Goal: Complete application form

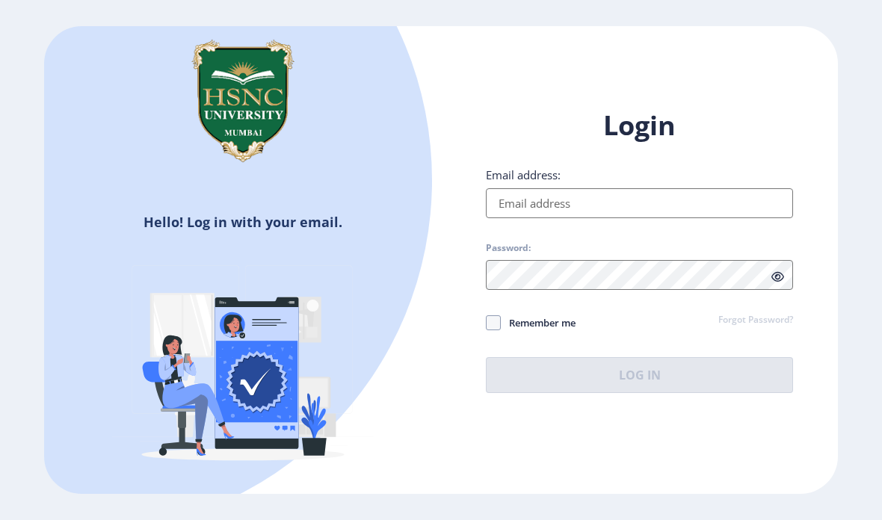
scroll to position [145, 0]
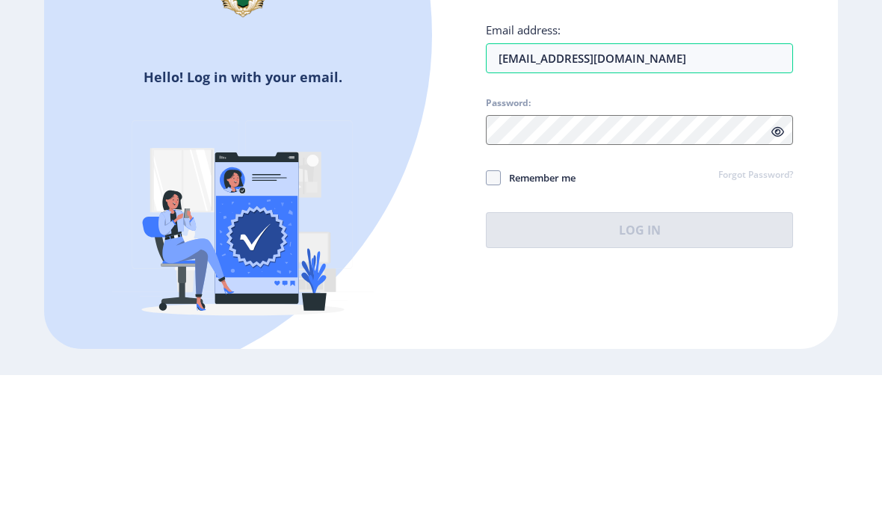
type input "[EMAIL_ADDRESS][DOMAIN_NAME]"
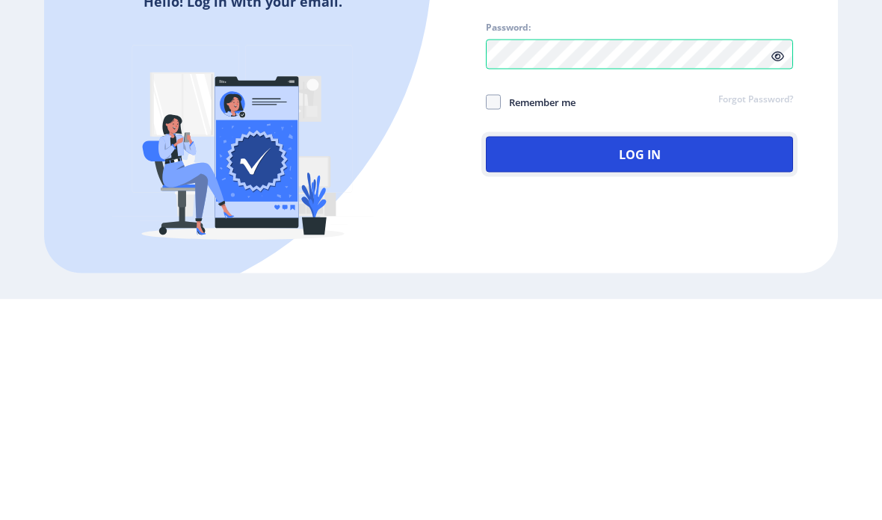
click at [747, 357] on button "Log In" at bounding box center [639, 375] width 307 height 36
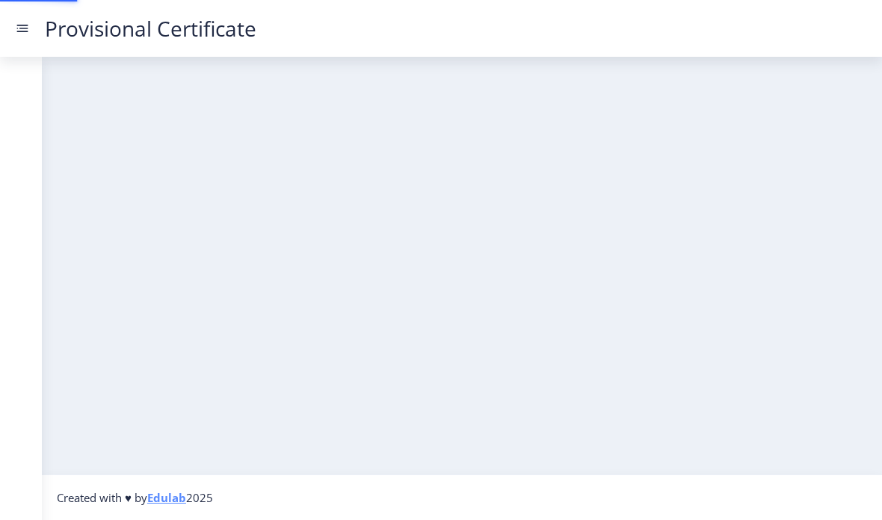
scroll to position [60, 0]
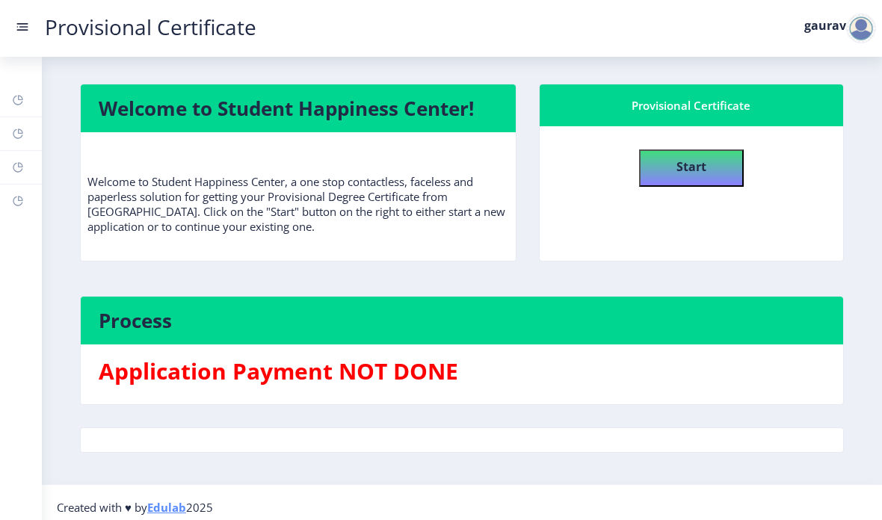
click at [18, 32] on rect at bounding box center [22, 26] width 15 height 15
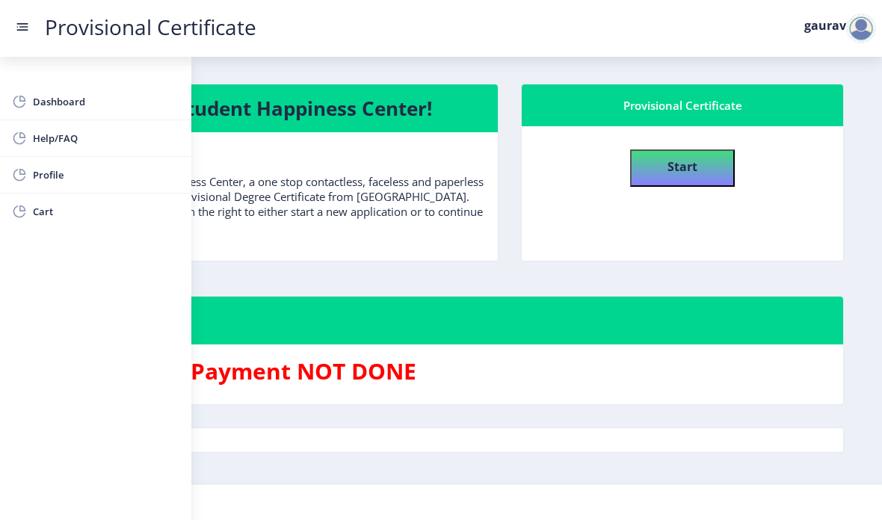
click at [726, 149] on button "Start" at bounding box center [682, 167] width 105 height 37
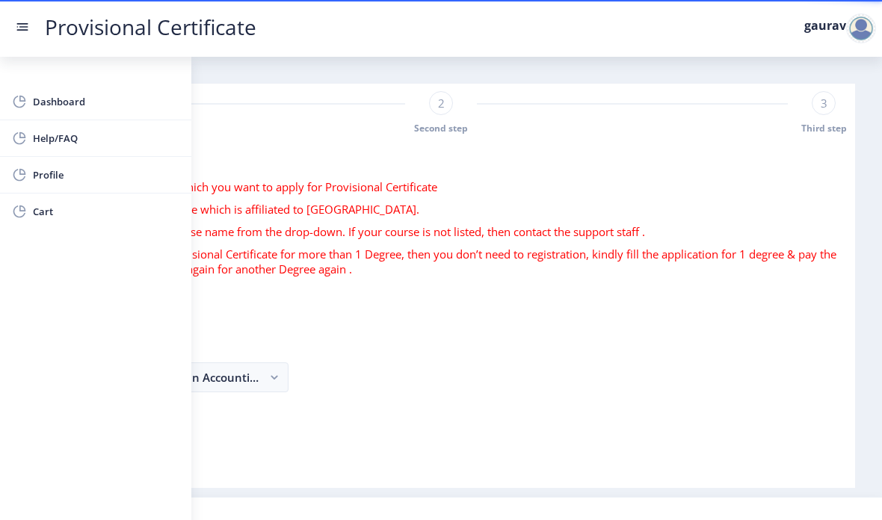
select select
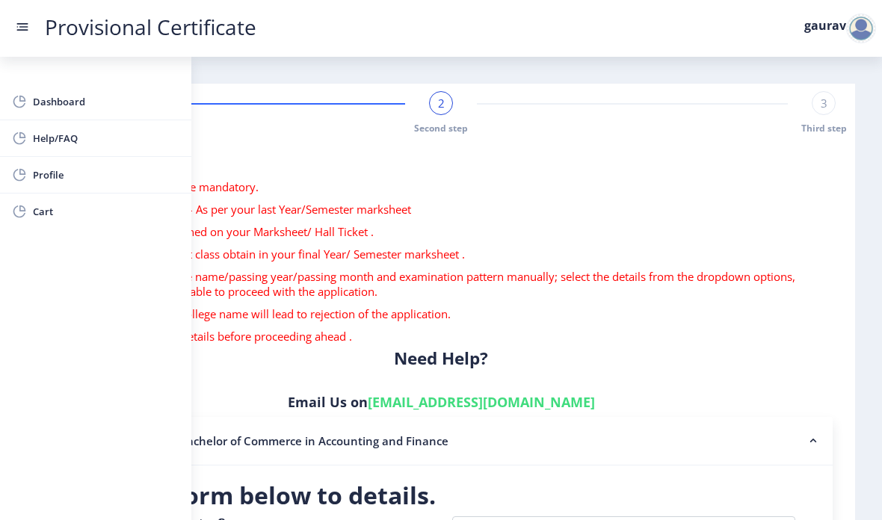
click at [22, 26] on rect at bounding box center [22, 26] width 15 height 15
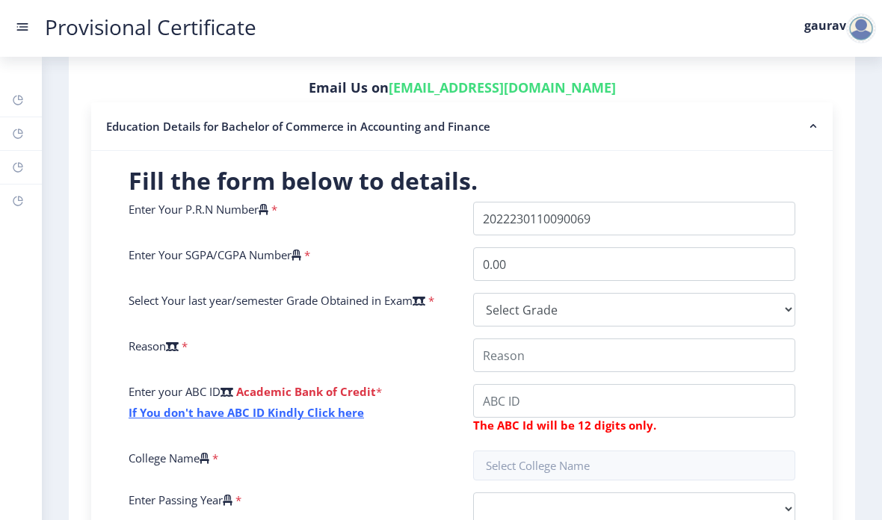
scroll to position [317, 0]
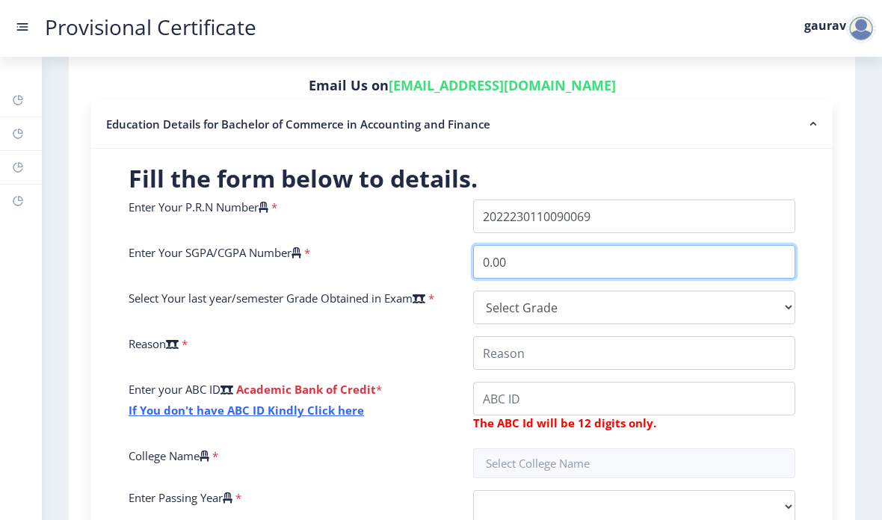
click at [721, 245] on input "0.00" at bounding box center [634, 262] width 322 height 34
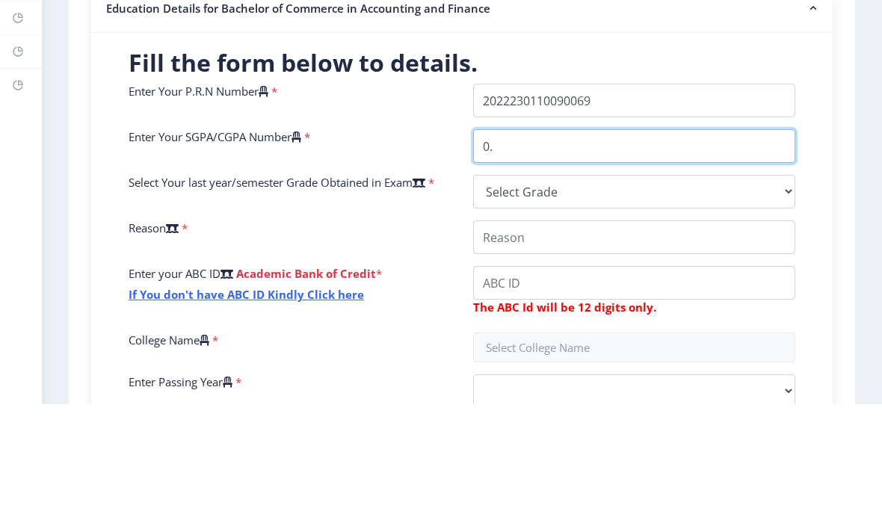
type input "0"
click at [785, 245] on input "0" at bounding box center [634, 262] width 322 height 34
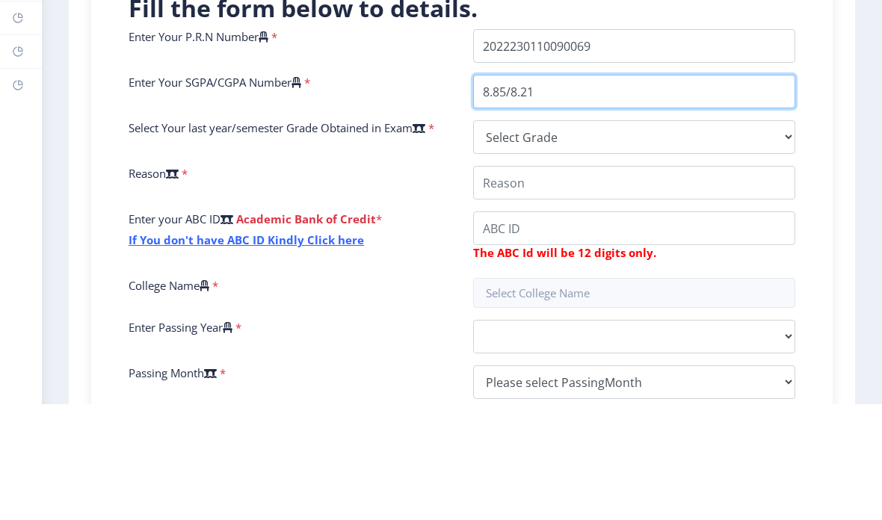
scroll to position [376, 0]
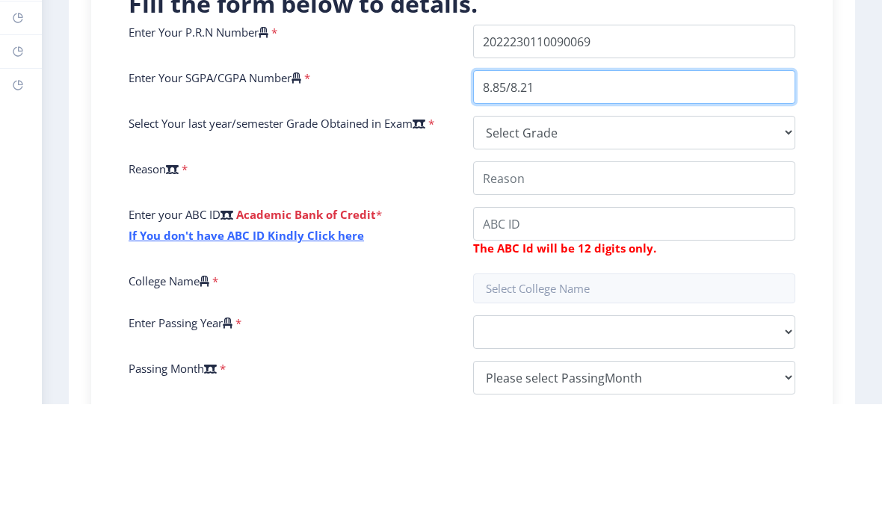
type input "8.85/8.21"
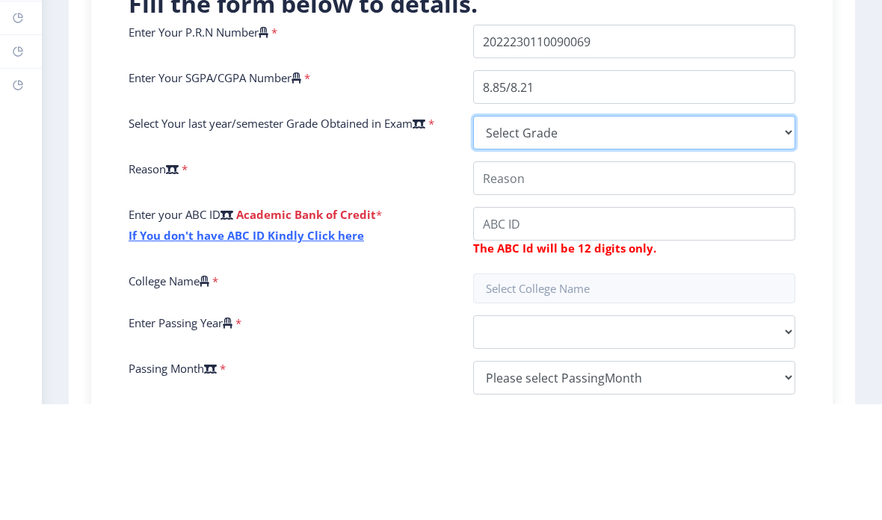
click at [706, 232] on select "Select Grade O A+ A B+ B C D F(Fail)" at bounding box center [634, 249] width 322 height 34
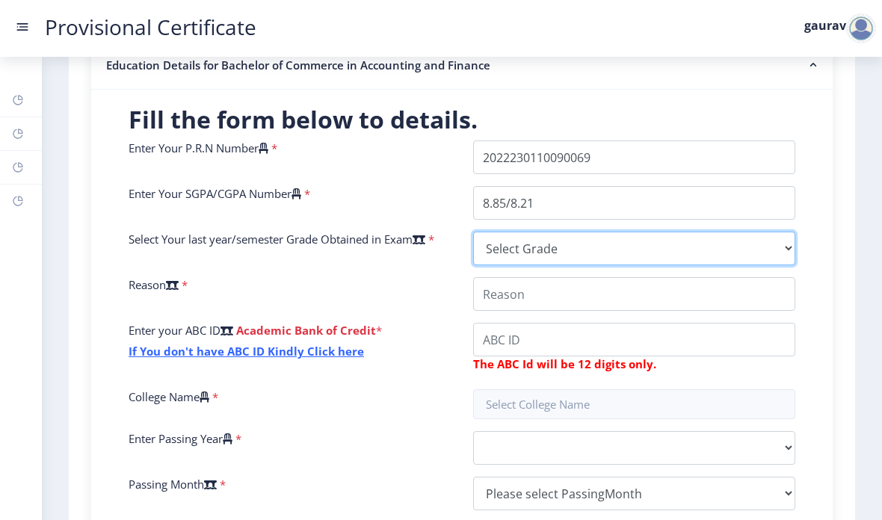
select select "A"
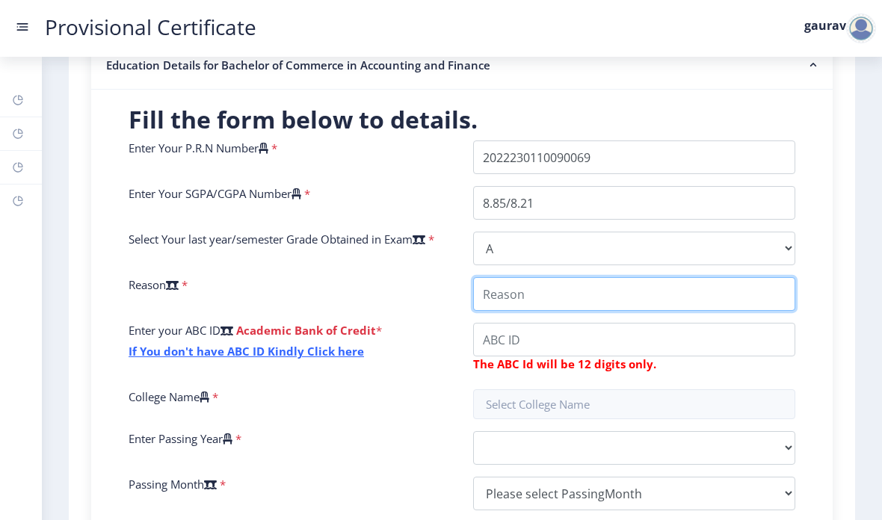
click at [672, 277] on input "College Name" at bounding box center [634, 294] width 322 height 34
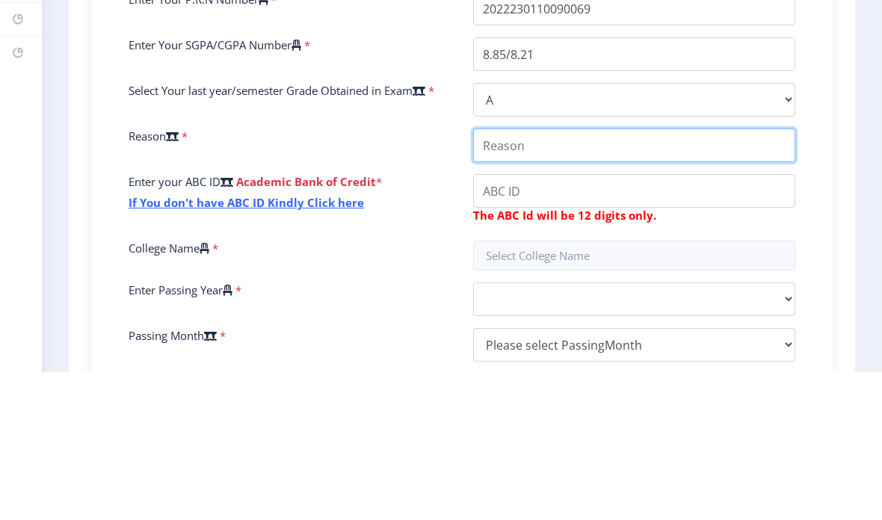
click at [564, 277] on input "College Name" at bounding box center [634, 294] width 322 height 34
paste input "The provisional certificate is required to meet admission and documentation dea…"
type input "The provisional certificate is required to meet admission and documentation dea…"
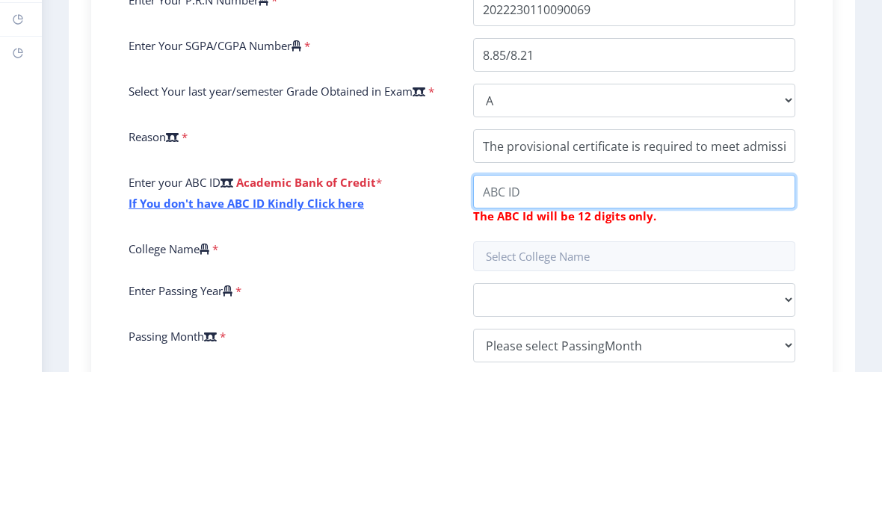
click at [605, 323] on input "College Name" at bounding box center [634, 340] width 322 height 34
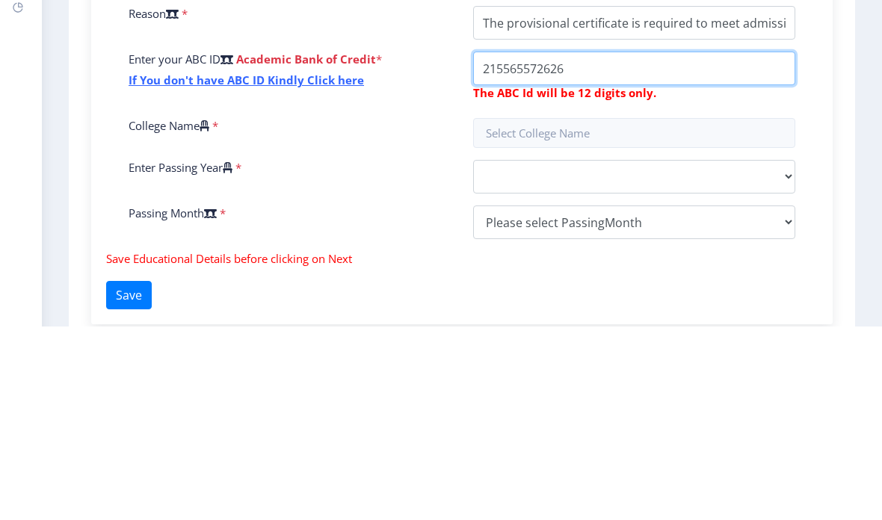
scroll to position [453, 0]
type input "215565572626"
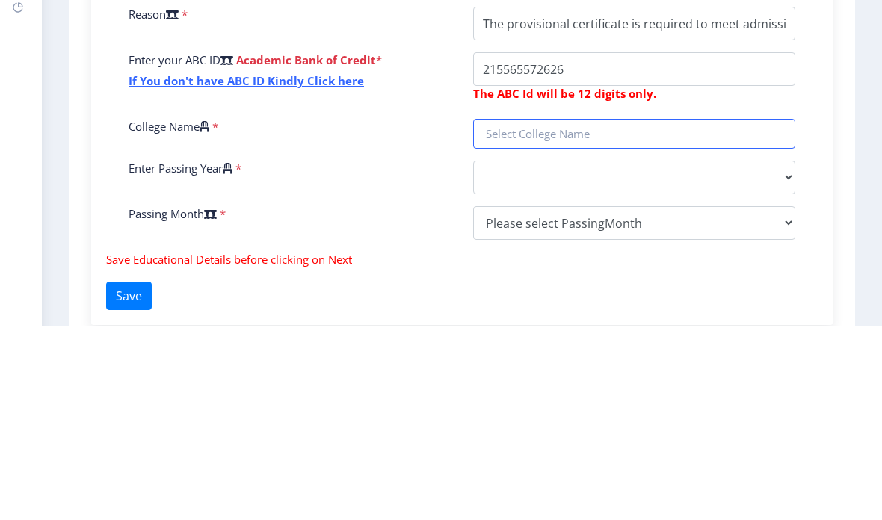
click at [685, 312] on input "text" at bounding box center [634, 327] width 322 height 30
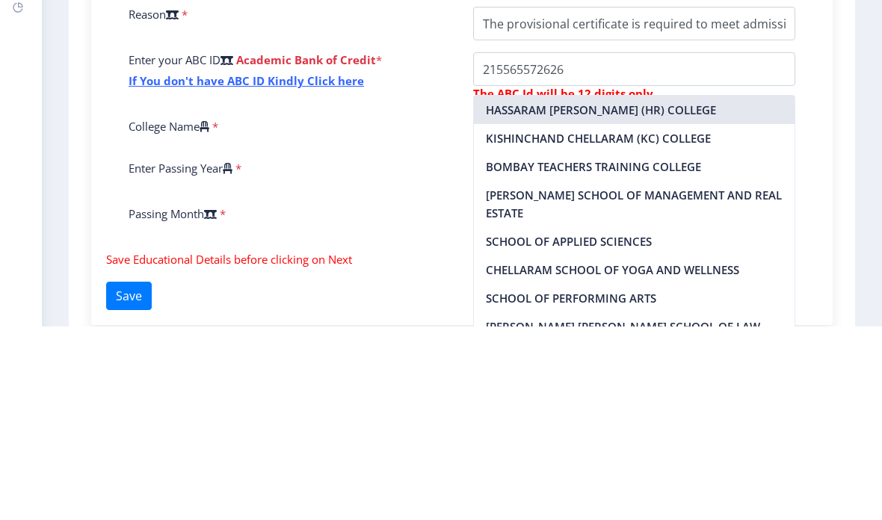
click at [712, 289] on nb-option "HASSARAM [PERSON_NAME] (HR) COLLEGE" at bounding box center [634, 303] width 321 height 28
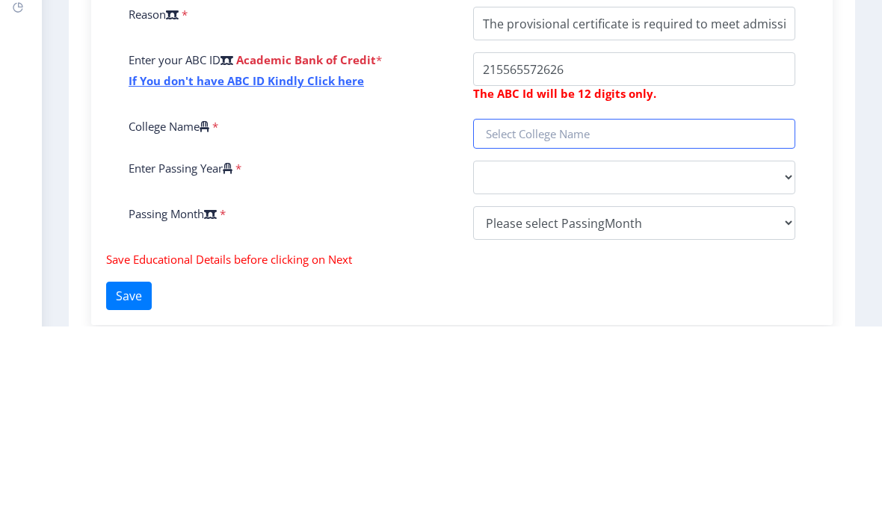
type input "HASSARAM [PERSON_NAME] (HR) COLLEGE"
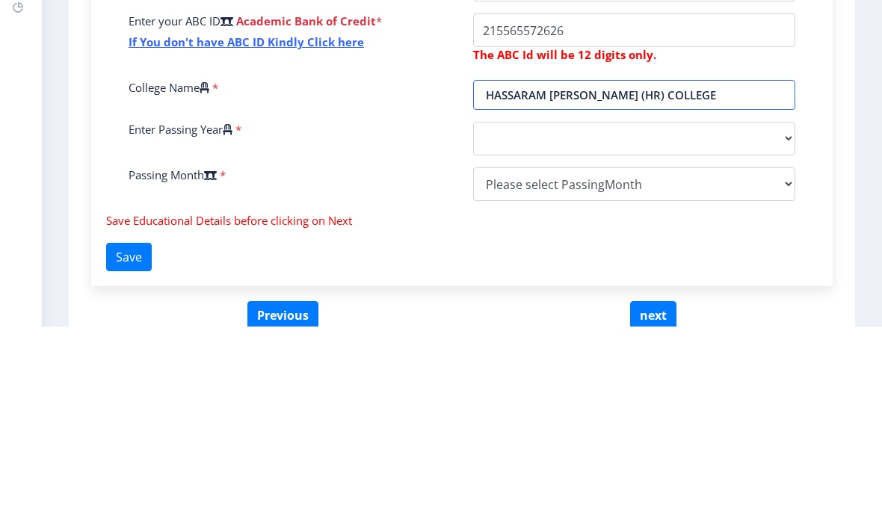
scroll to position [490, 0]
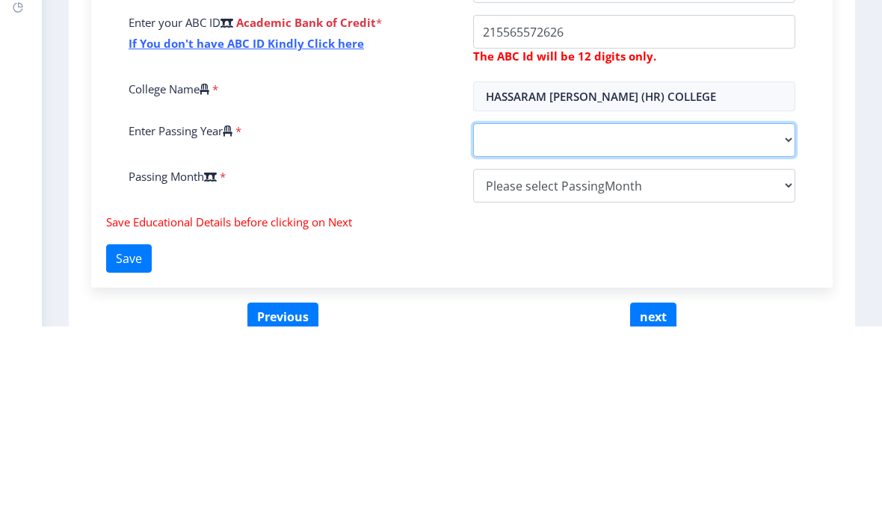
click at [733, 317] on select "2025 2024 2023 2022 2021 2020 2019 2018 2017 2016 2015 2014 2013 2012 2011 2010…" at bounding box center [634, 334] width 322 height 34
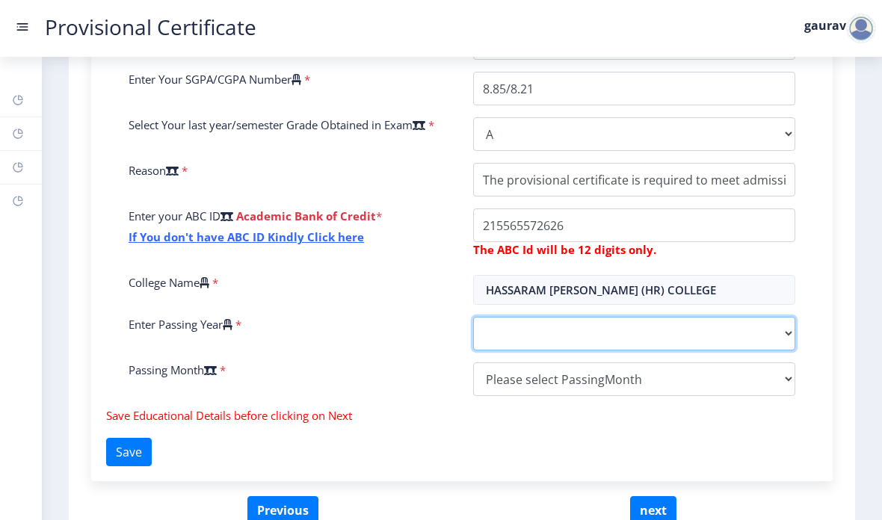
select select "2025"
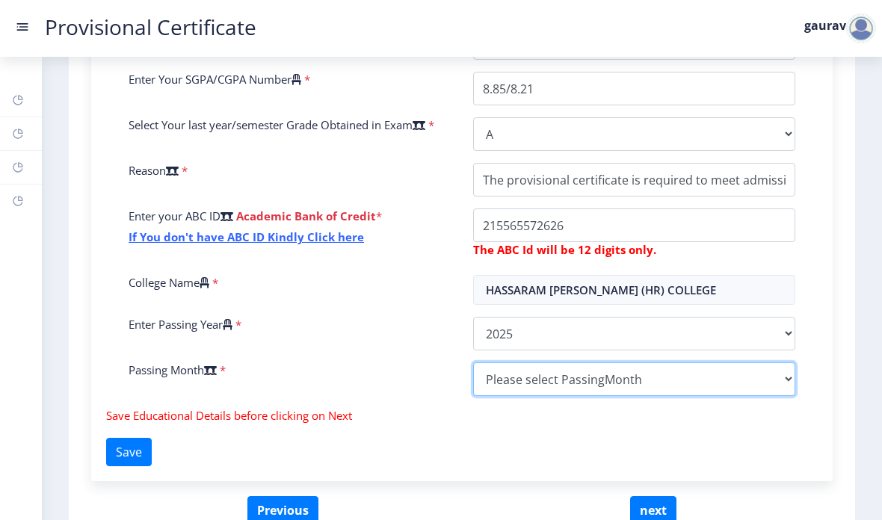
click at [665, 363] on select "Please select PassingMonth (01) January (02) February (03) March (04) April (05…" at bounding box center [634, 380] width 322 height 34
select select "March"
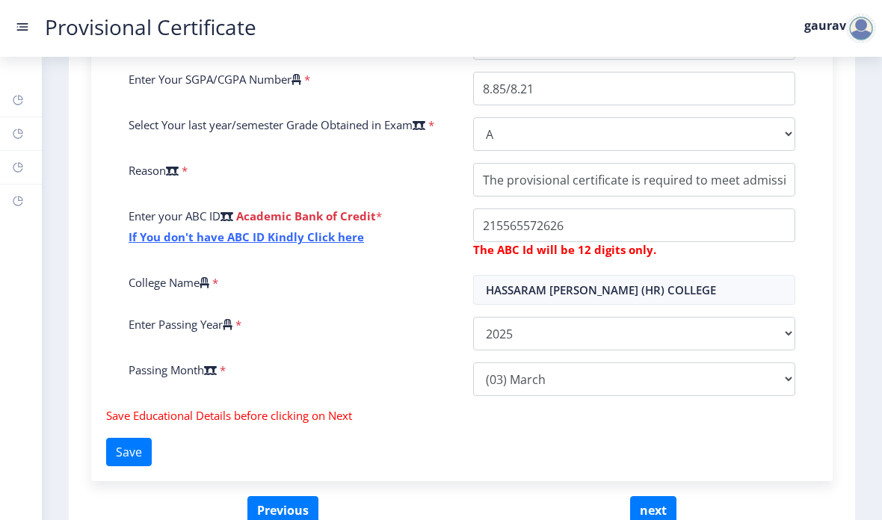
click at [152, 438] on button "Save" at bounding box center [129, 452] width 46 height 28
click at [144, 438] on button "Save" at bounding box center [129, 452] width 46 height 28
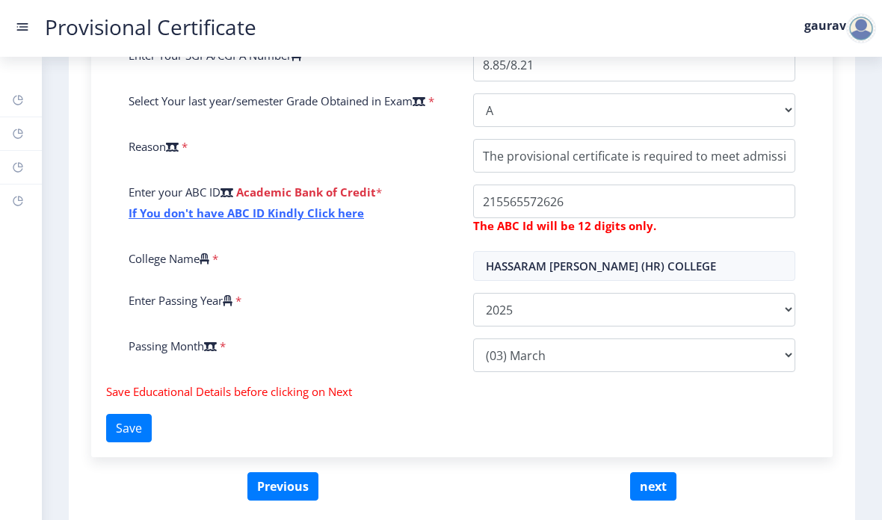
scroll to position [512, 0]
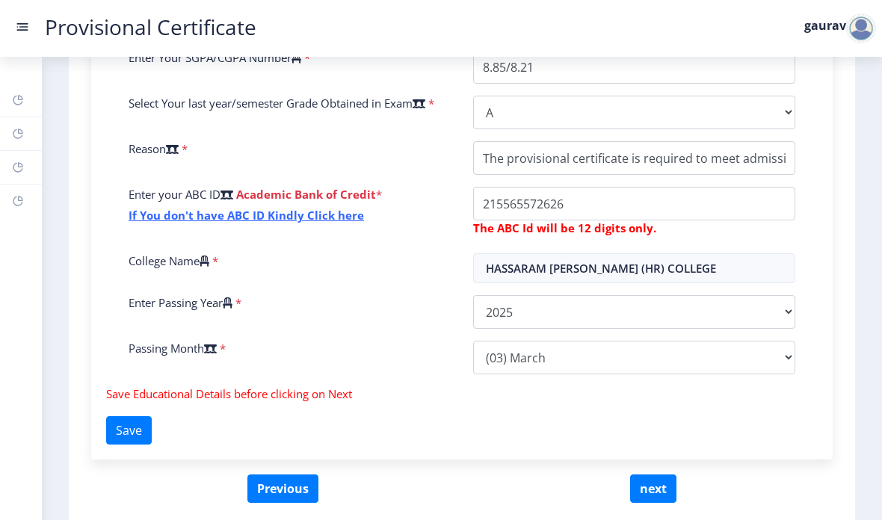
click at [652, 475] on button "next" at bounding box center [653, 489] width 46 height 28
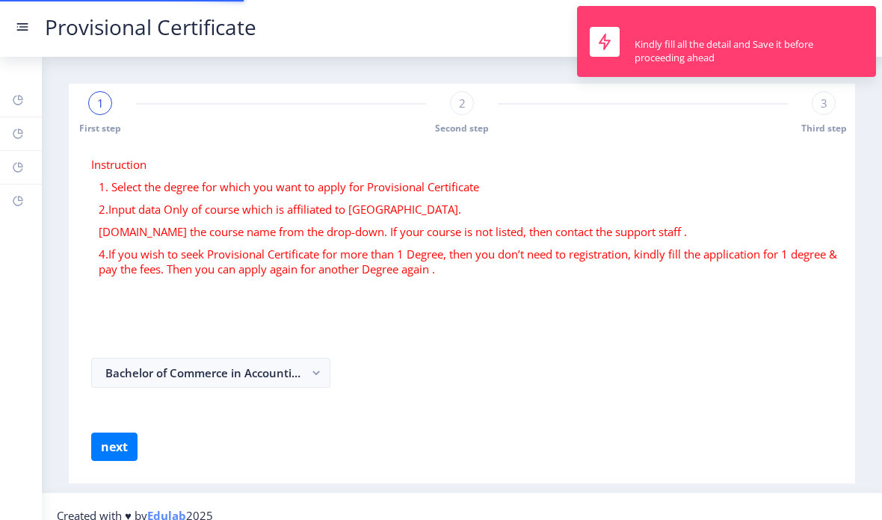
select select
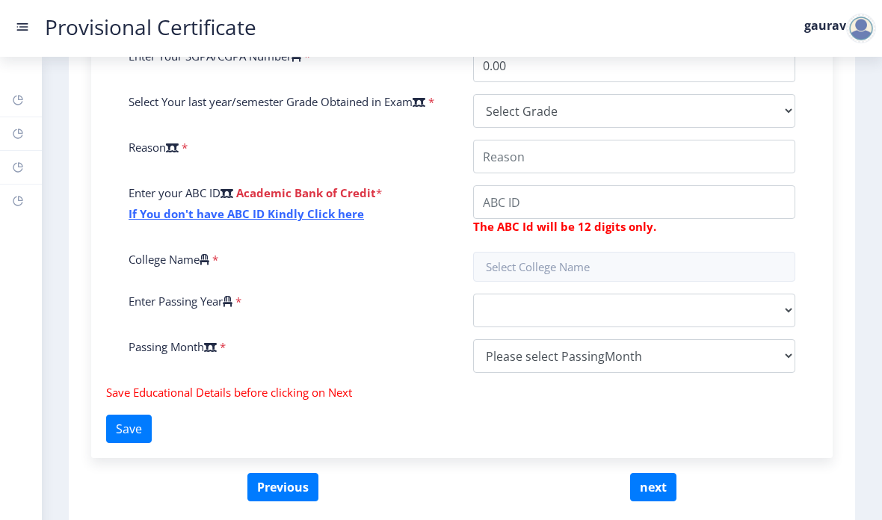
scroll to position [512, 0]
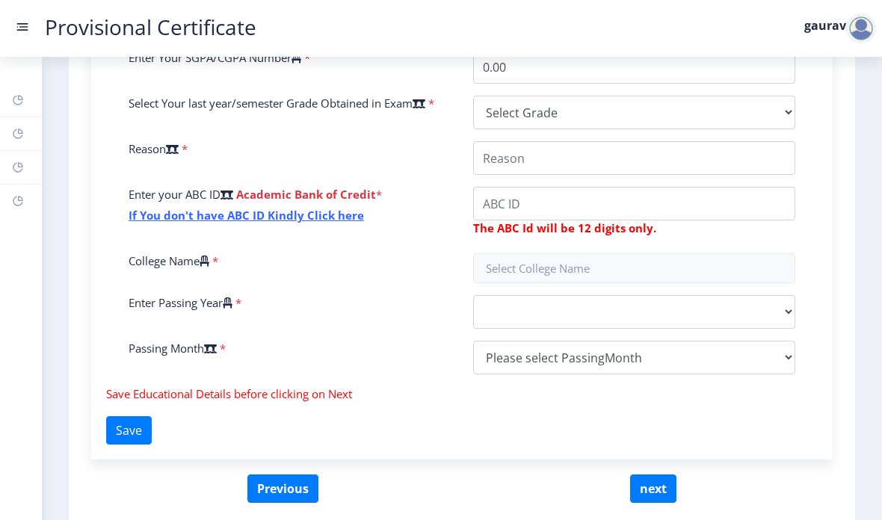
click at [277, 475] on button "Previous" at bounding box center [282, 489] width 71 height 28
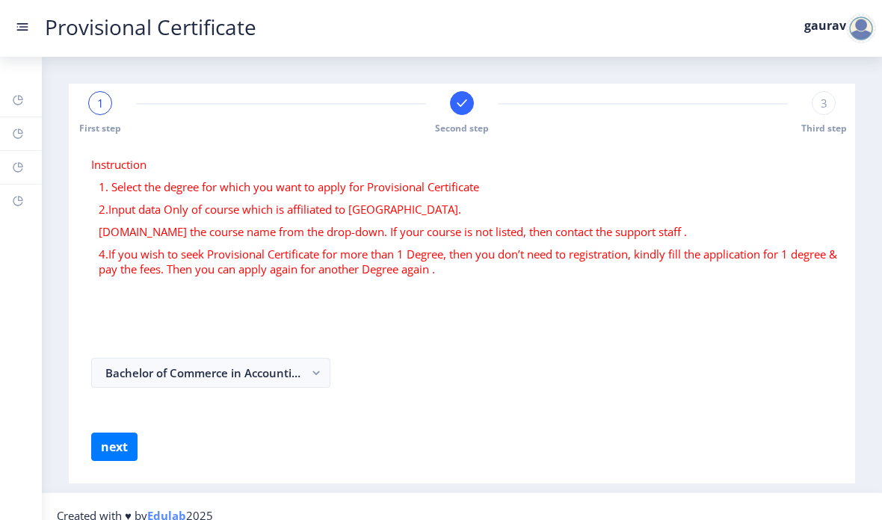
click at [417, 389] on form "Instruction 1. Select the degree for which you want to apply for Provisional Ce…" at bounding box center [461, 309] width 741 height 304
click at [265, 358] on button "Bachelor of Commerce in Accounting and Finance" at bounding box center [210, 373] width 239 height 30
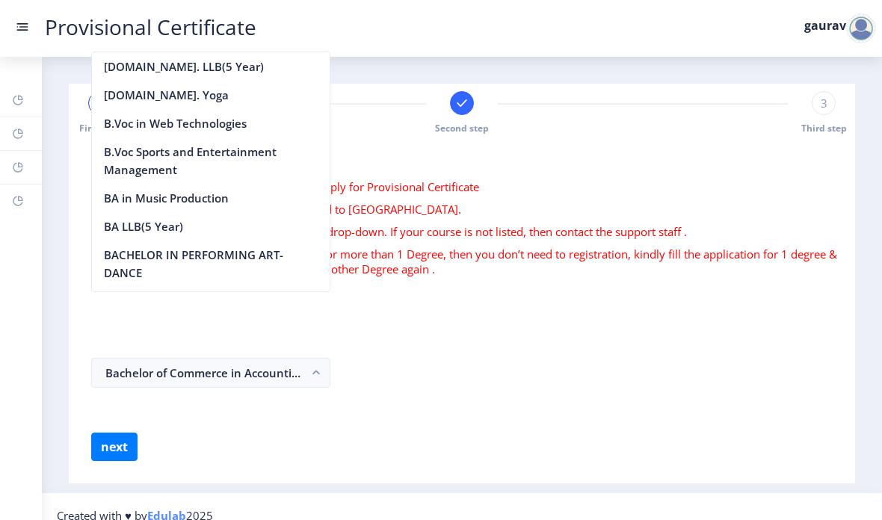
scroll to position [473, 0]
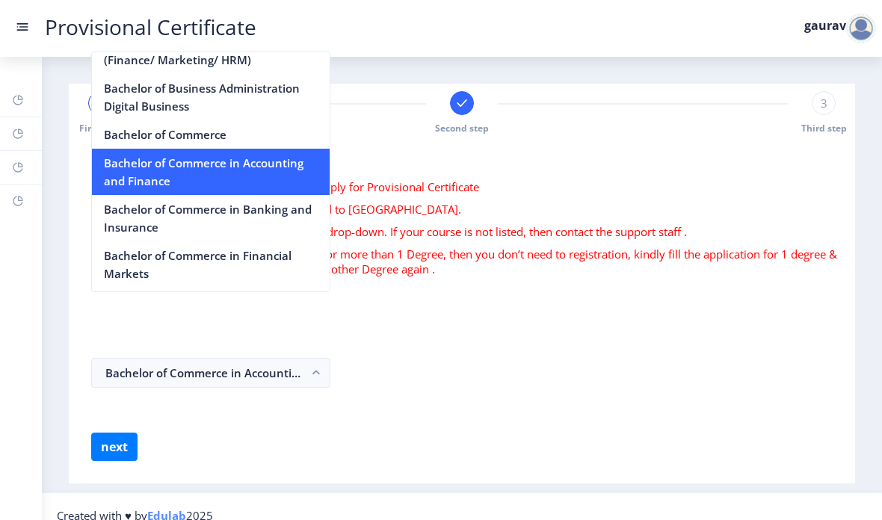
click at [312, 179] on nb-option "Bachelor of Commerce in Accounting and Finance" at bounding box center [211, 172] width 238 height 46
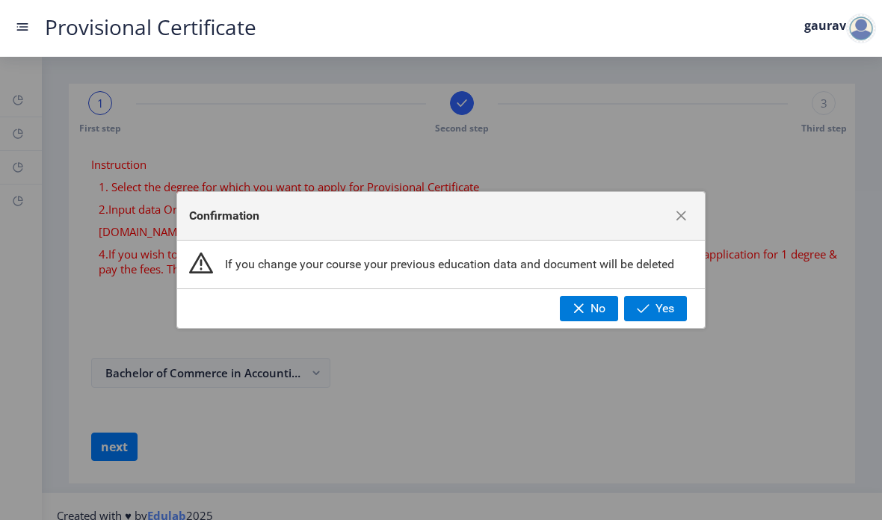
click at [684, 206] on button "button" at bounding box center [681, 216] width 24 height 24
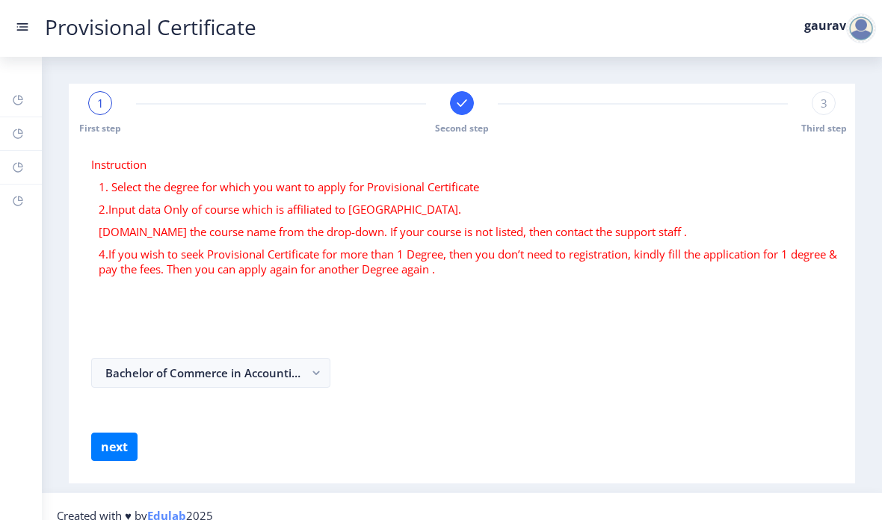
select select
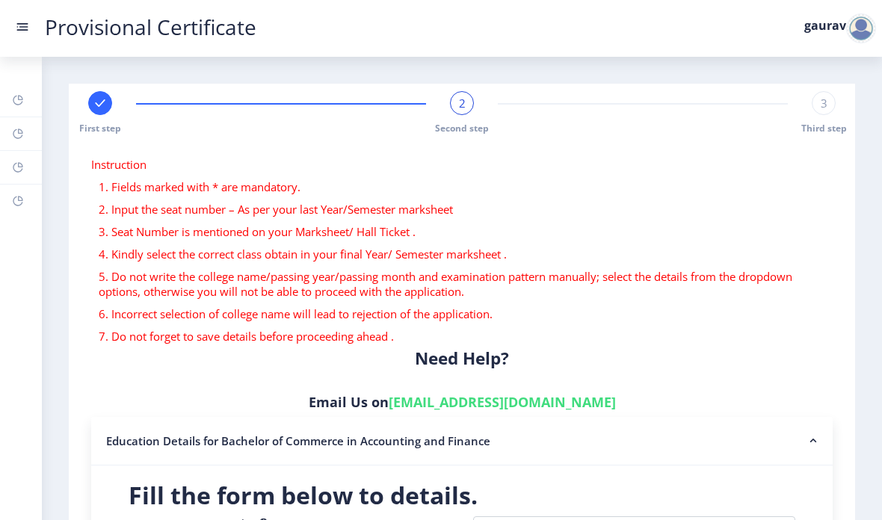
scroll to position [-1, 0]
click at [21, 97] on icon at bounding box center [20, 97] width 5 height 5
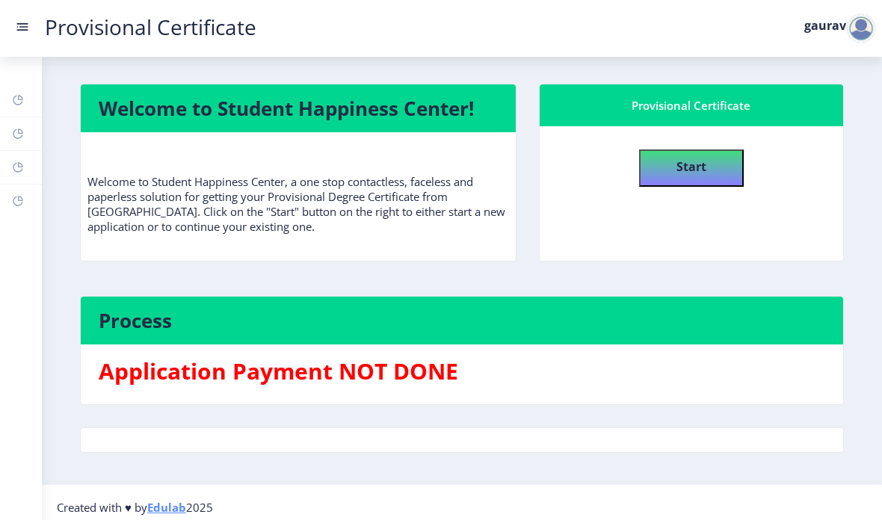
click at [19, 138] on icon at bounding box center [18, 134] width 10 height 10
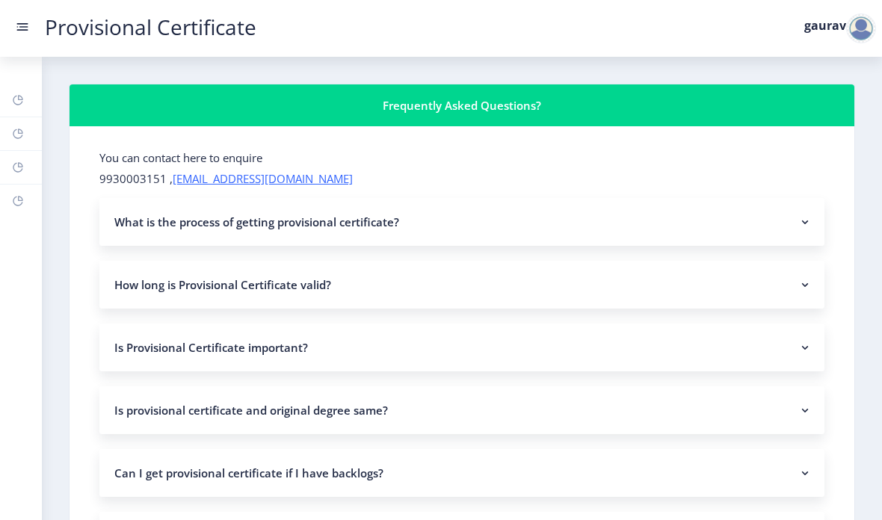
click at [507, 198] on nb-accordion-item-header "What is the process of getting provisional certificate?" at bounding box center [461, 222] width 725 height 48
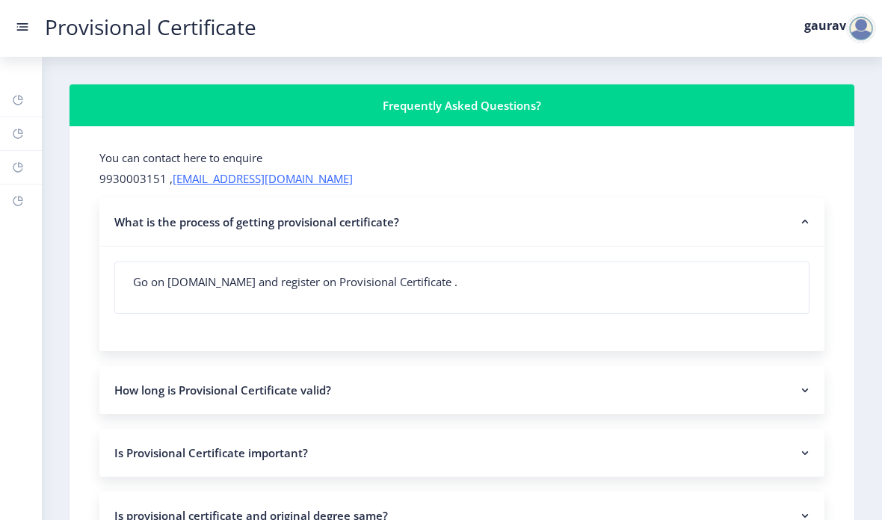
scroll to position [29, 0]
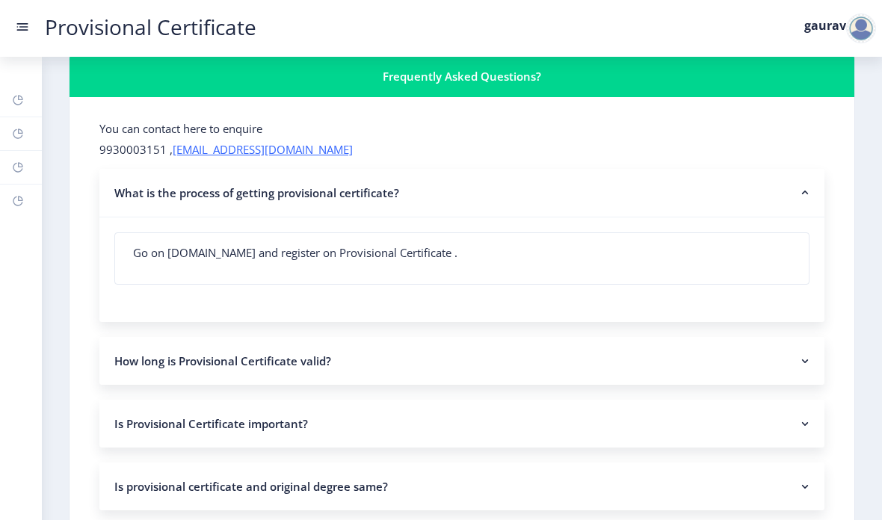
click at [473, 337] on nb-accordion-item-header "How long is Provisional Certificate valid?" at bounding box center [461, 361] width 725 height 48
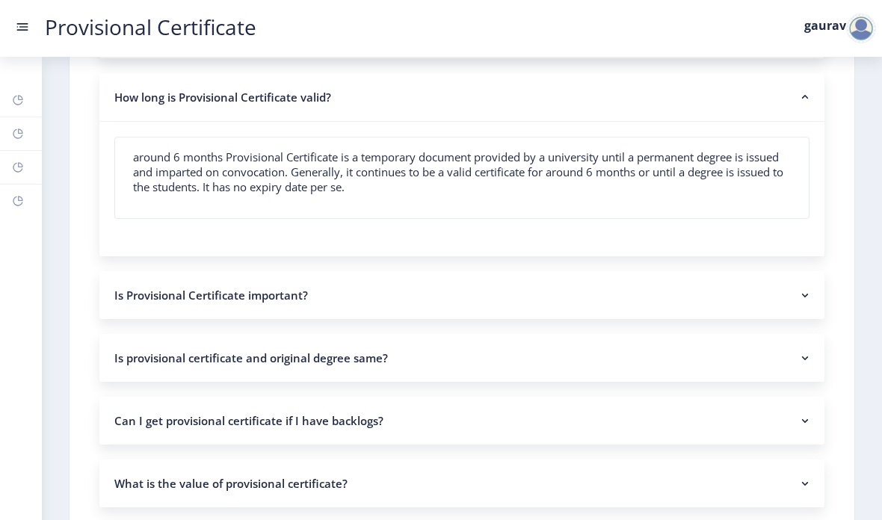
scroll to position [306, 0]
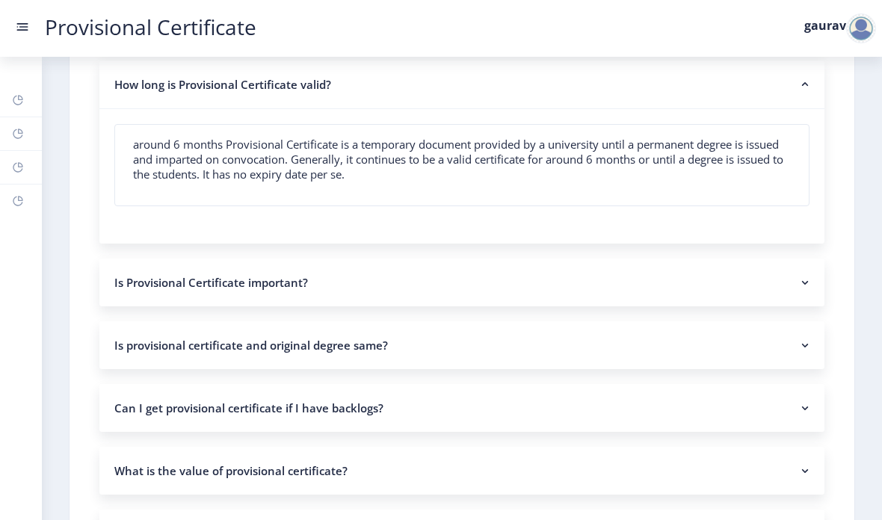
click at [685, 259] on nb-accordion-item-header "Is Provisional Certificate important?" at bounding box center [461, 283] width 725 height 48
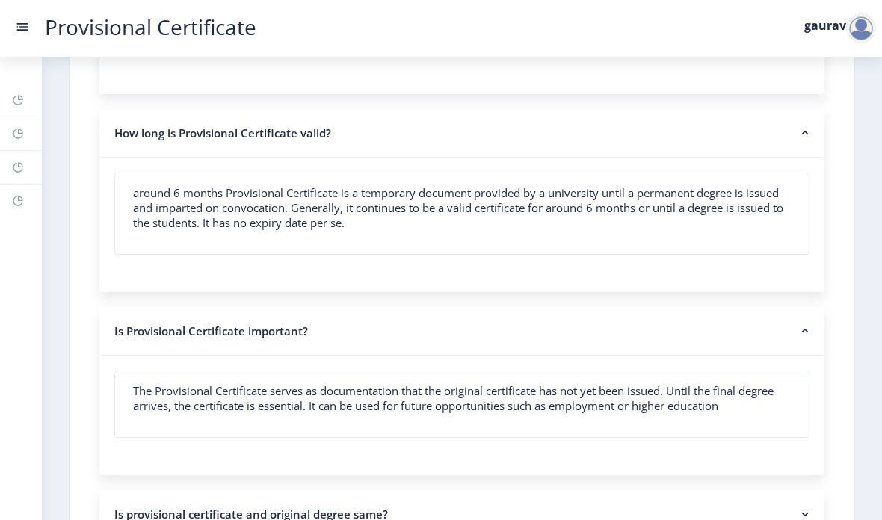
click at [25, 19] on rect at bounding box center [22, 26] width 15 height 15
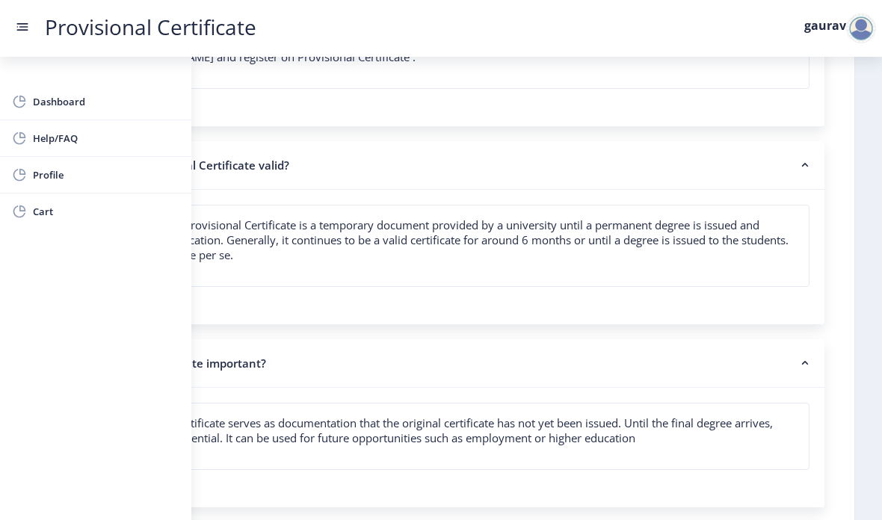
scroll to position [223, 0]
click at [32, 181] on link "Profile" at bounding box center [95, 175] width 191 height 36
select select
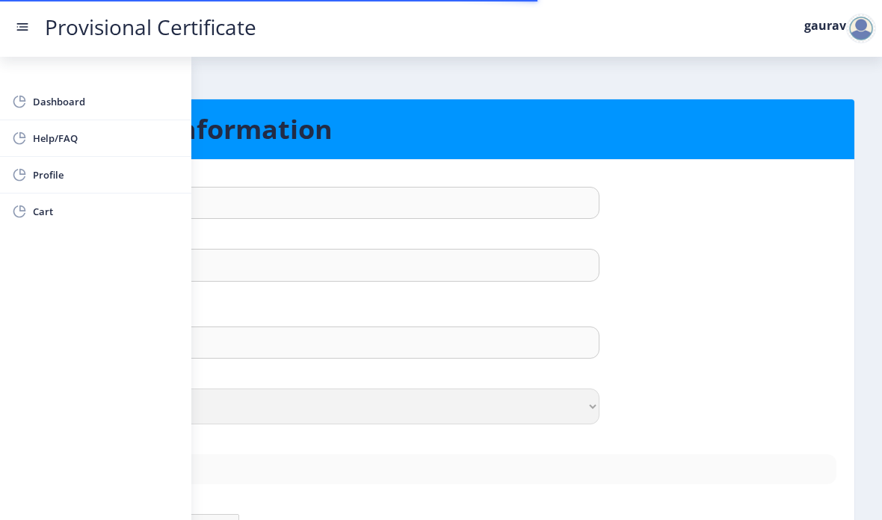
type input "gaurav"
type input "[PERSON_NAME]"
type input "[PERSON_NAME] [PERSON_NAME] Aarti"
select select "[DEMOGRAPHIC_DATA]"
type input "[EMAIL_ADDRESS][DOMAIN_NAME]"
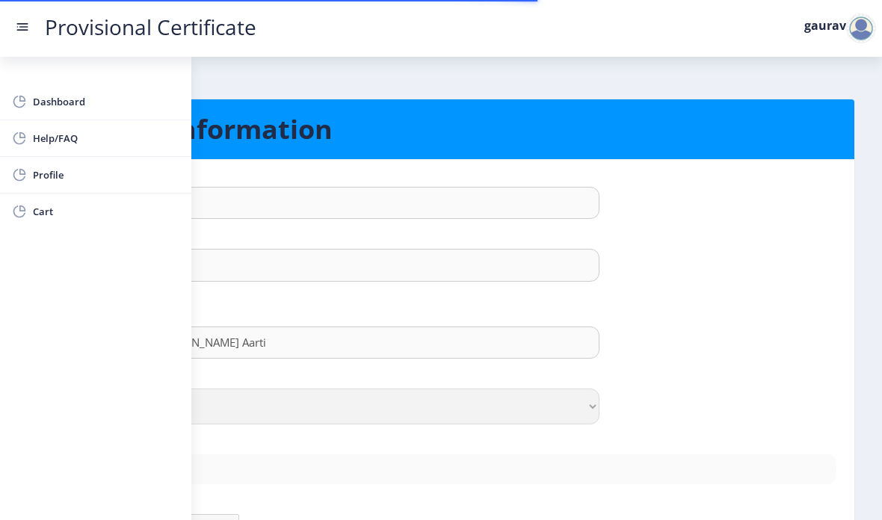
type input "9665277882"
click at [25, 31] on rect at bounding box center [22, 29] width 11 height 1
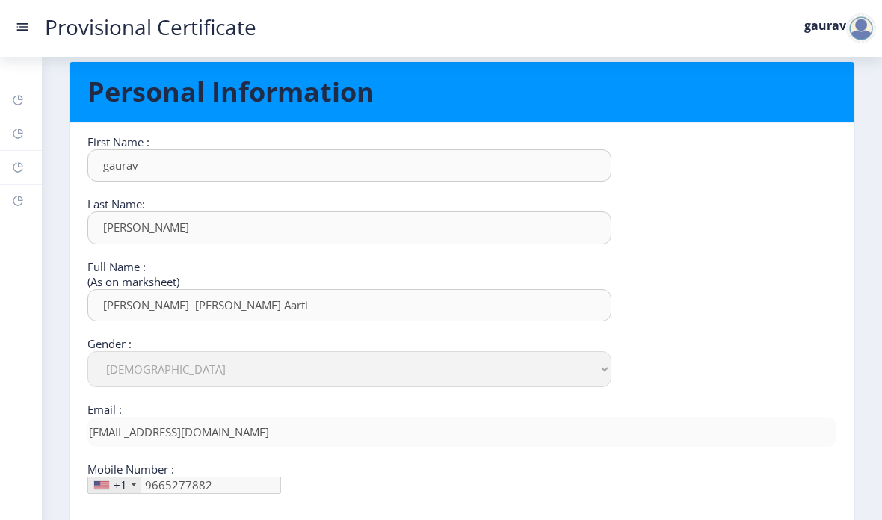
scroll to position [29, 0]
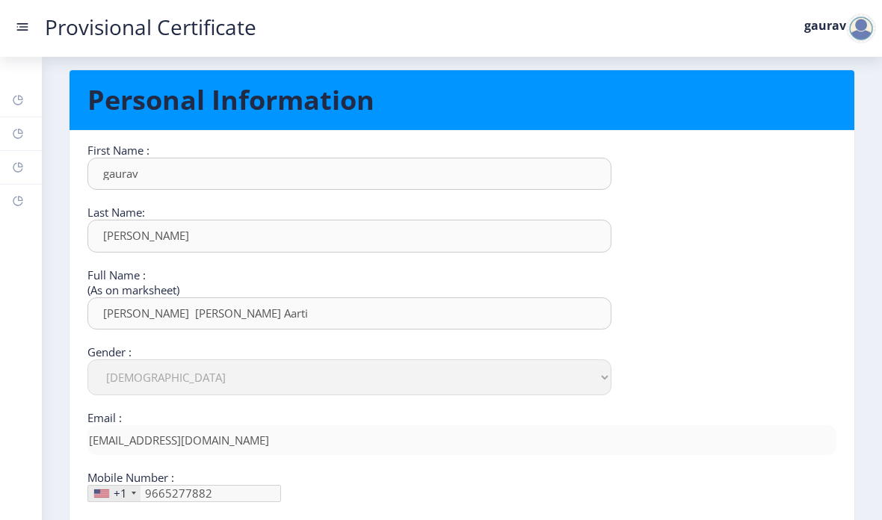
click at [27, 31] on rect at bounding box center [22, 26] width 15 height 15
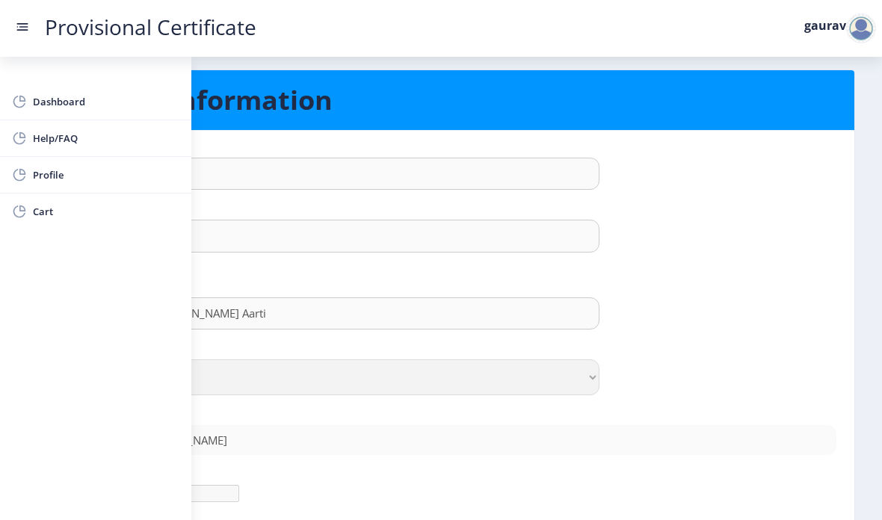
click at [29, 213] on link "Cart" at bounding box center [95, 212] width 191 height 36
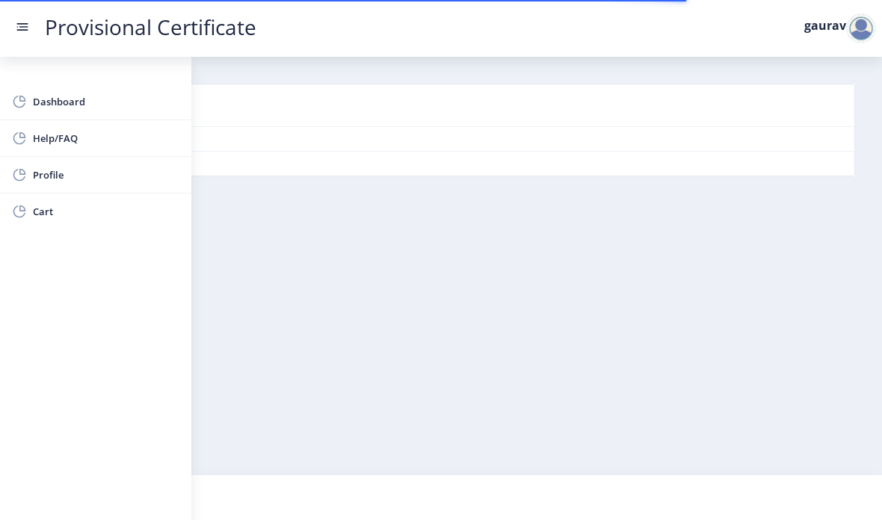
click at [25, 20] on rect at bounding box center [22, 26] width 15 height 15
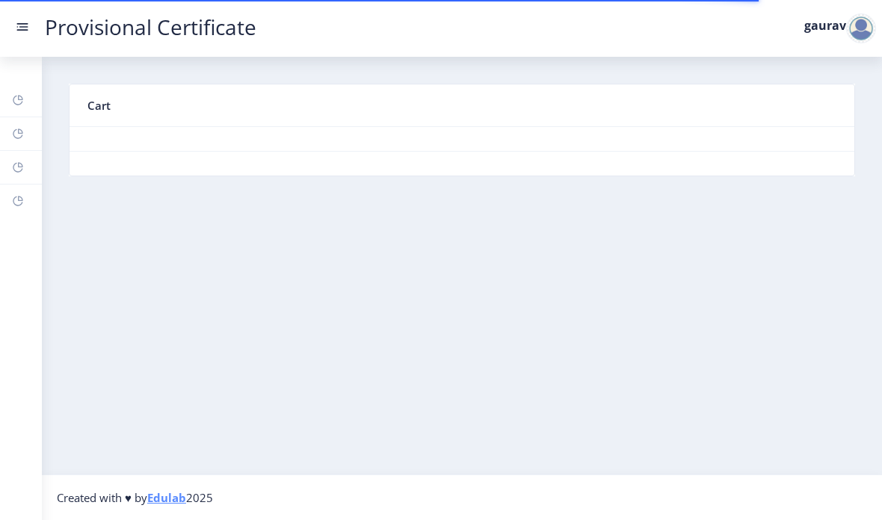
click at [19, 107] on icon at bounding box center [18, 100] width 12 height 15
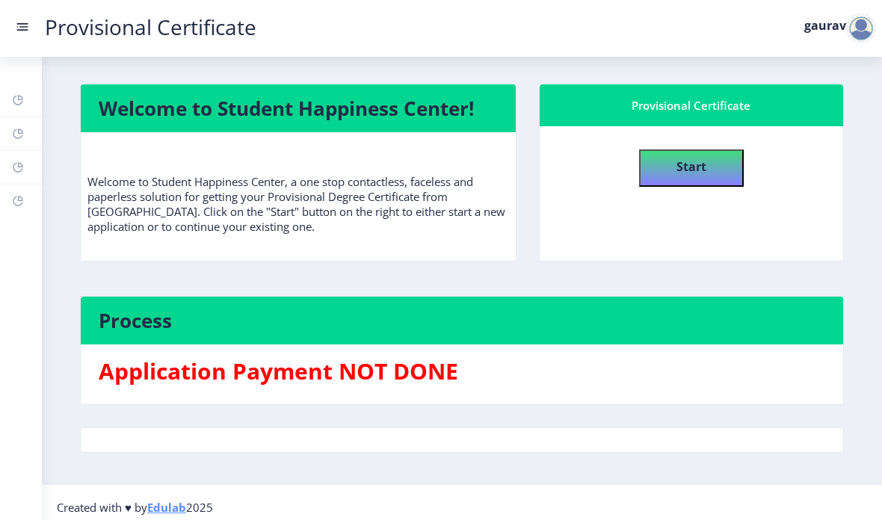
click at [700, 152] on h4 "Start" at bounding box center [691, 165] width 30 height 27
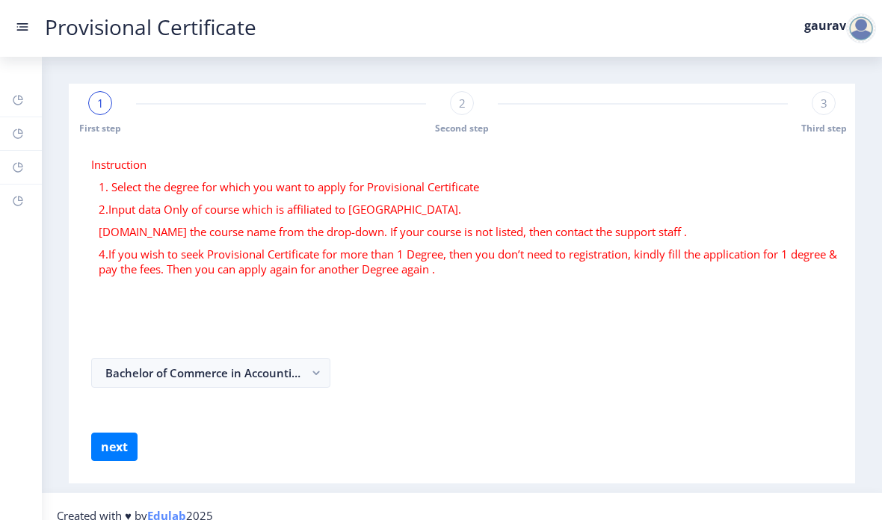
select select
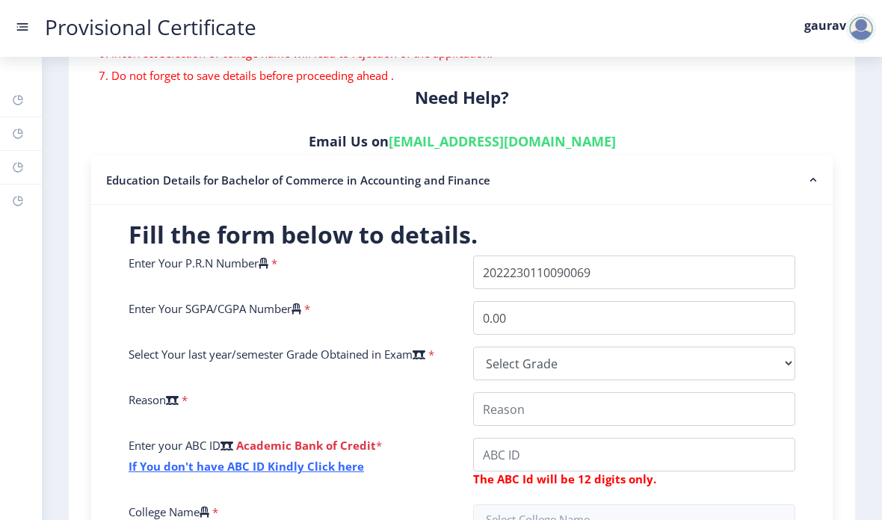
scroll to position [265, 0]
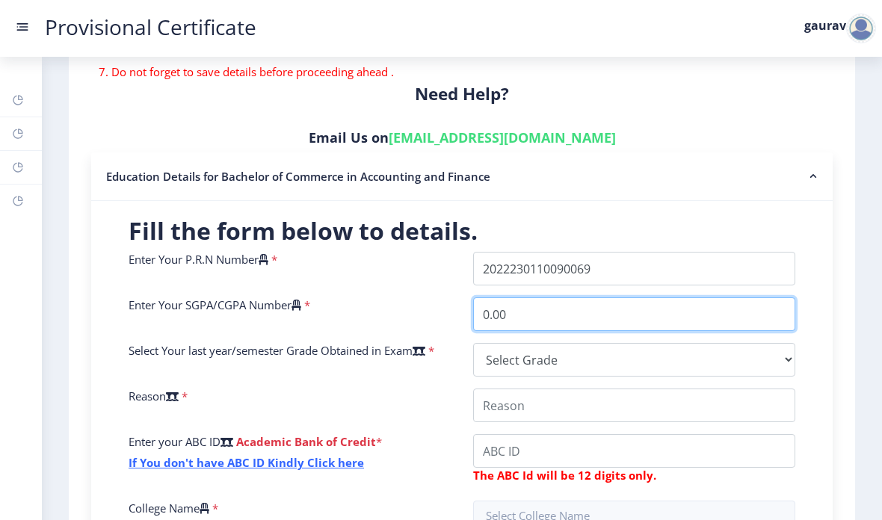
click at [712, 297] on input "0.00" at bounding box center [634, 314] width 322 height 34
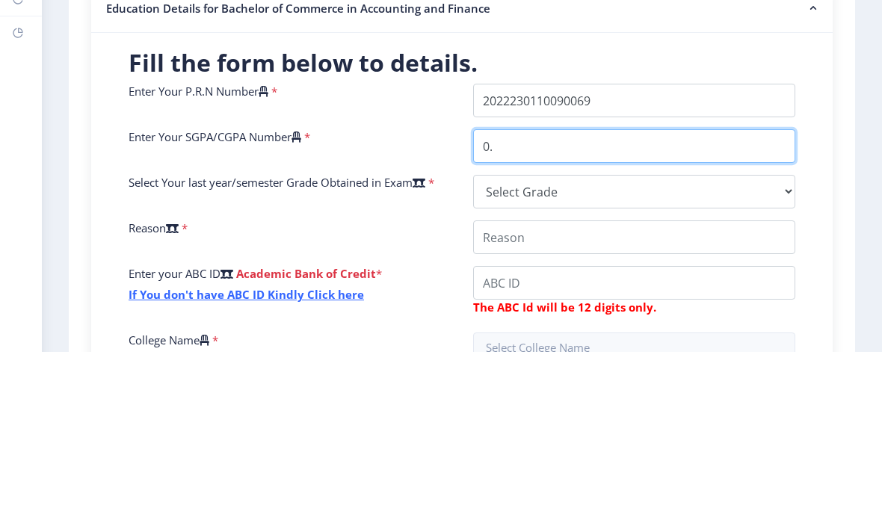
type input "0"
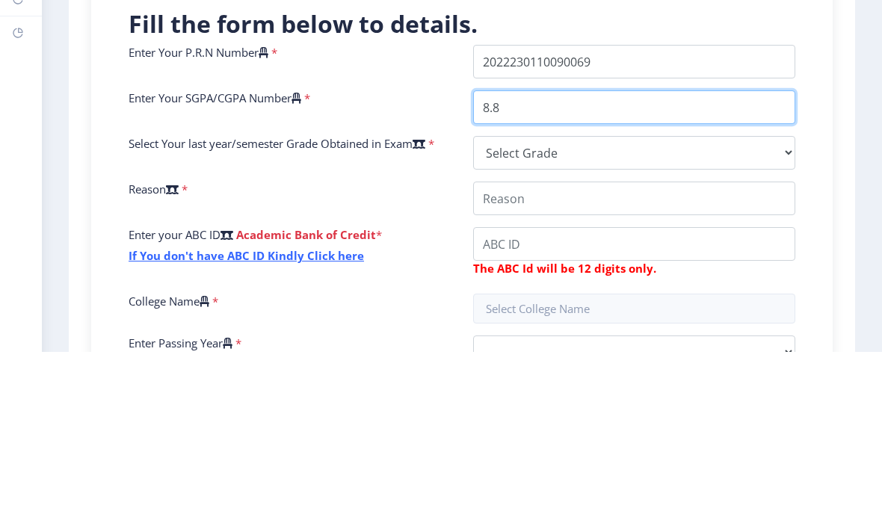
scroll to position [304, 0]
type input "8.85"
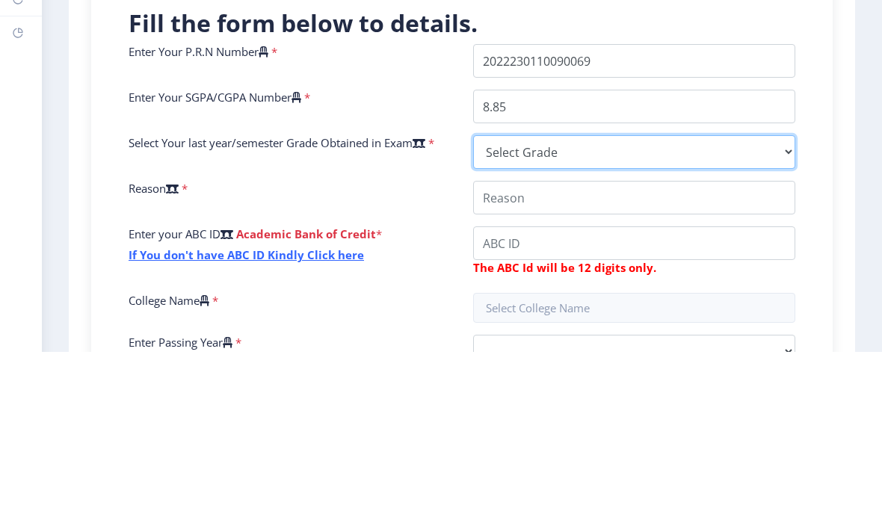
click at [682, 303] on select "Select Grade O A+ A B+ B C D F(Fail)" at bounding box center [634, 320] width 322 height 34
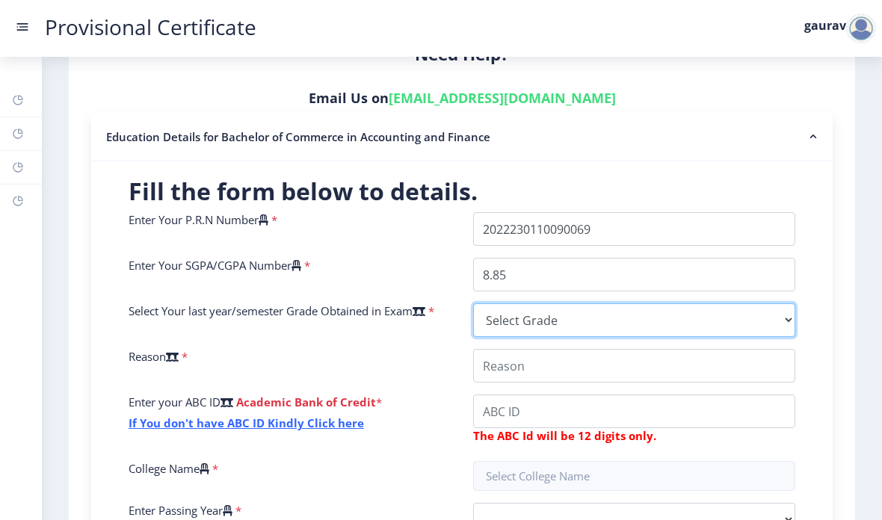
select select "A"
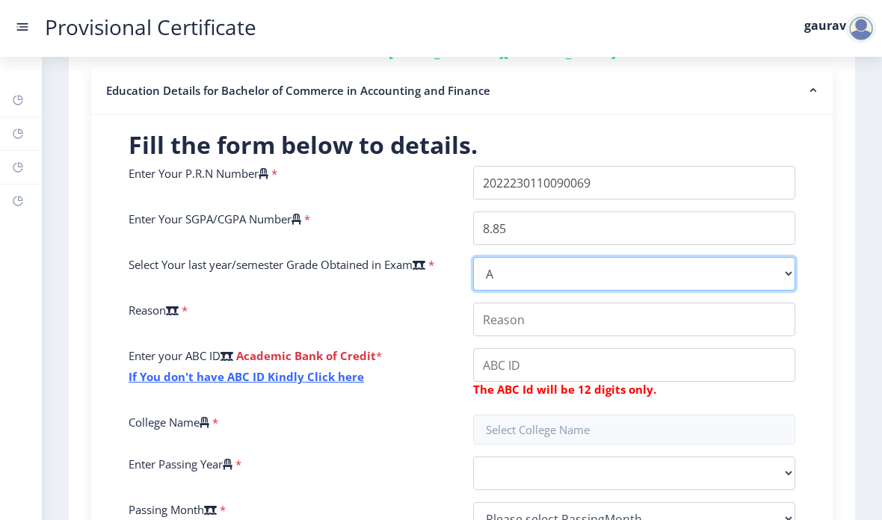
scroll to position [357, 0]
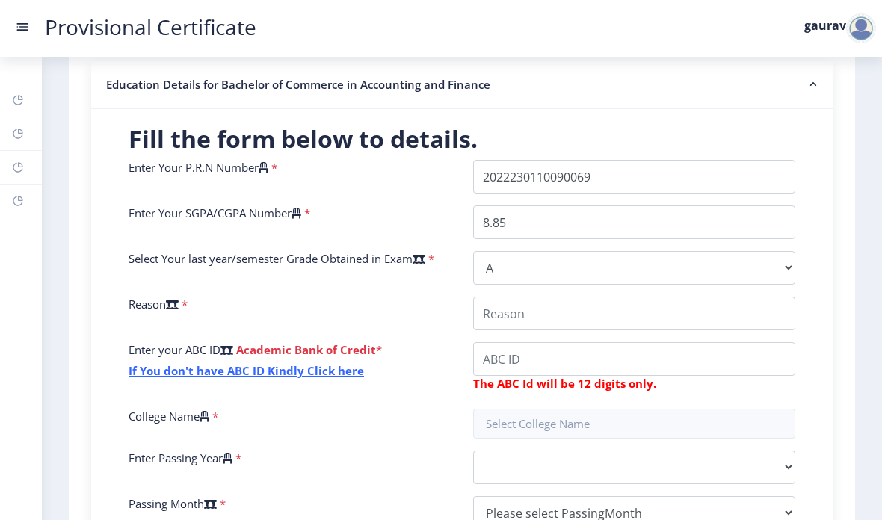
click at [665, 233] on div "Enter Your P.R.N Number * Enter Your SGPA/CGPA Number * 8.85 Select Your last y…" at bounding box center [461, 351] width 689 height 382
click at [629, 297] on input "College Name" at bounding box center [634, 314] width 322 height 34
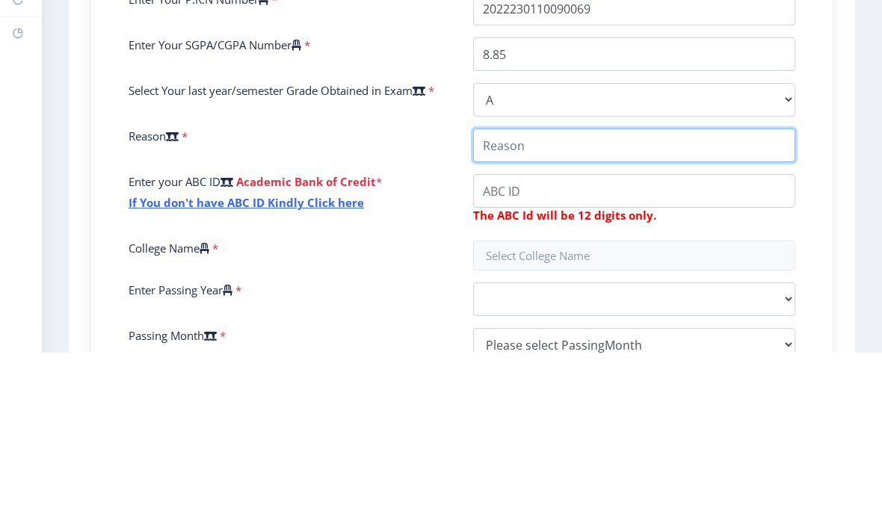
click at [546, 297] on input "College Name" at bounding box center [634, 314] width 322 height 34
click at [507, 297] on input "College Name" at bounding box center [634, 314] width 322 height 34
click at [522, 297] on input "College Name" at bounding box center [634, 314] width 322 height 34
click at [531, 297] on input "College Name" at bounding box center [634, 314] width 322 height 34
click at [620, 297] on input "College Name" at bounding box center [634, 314] width 322 height 34
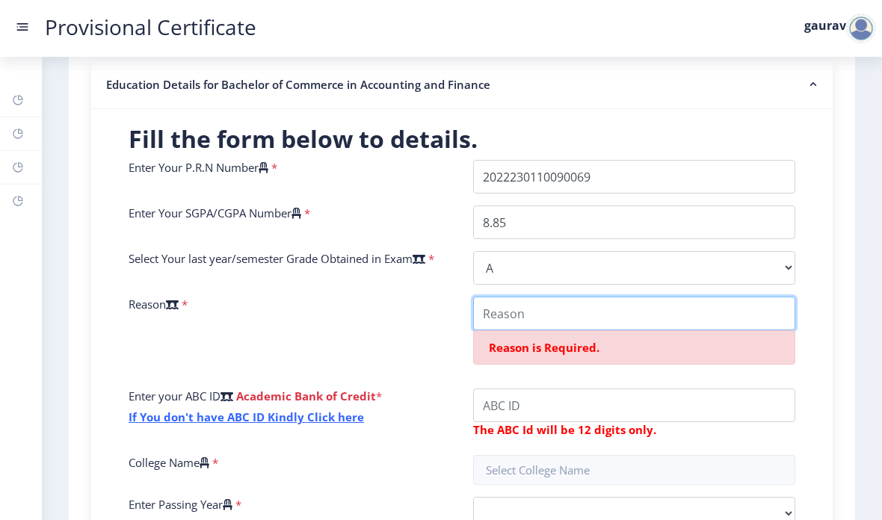
click at [696, 297] on input "College Name" at bounding box center [634, 314] width 322 height 34
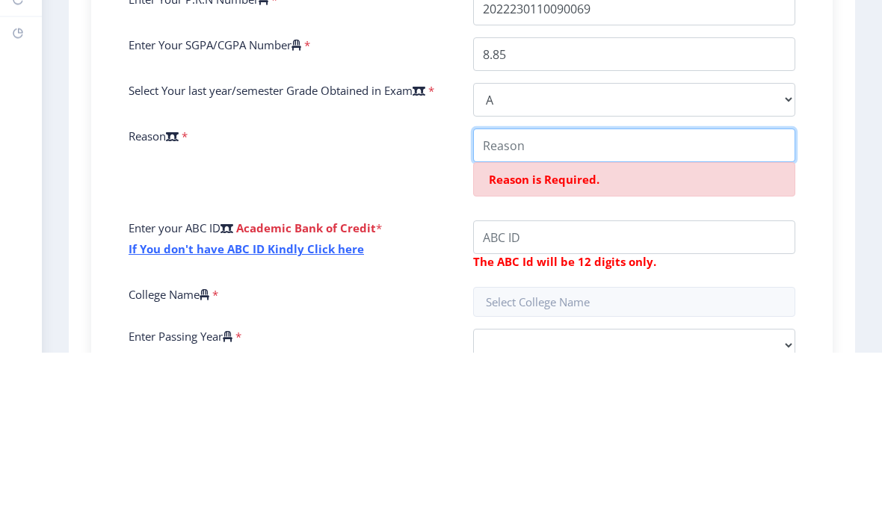
click at [531, 297] on input "College Name" at bounding box center [634, 314] width 322 height 34
paste input "The provisional certificate is required to meet admission and documentation dea…"
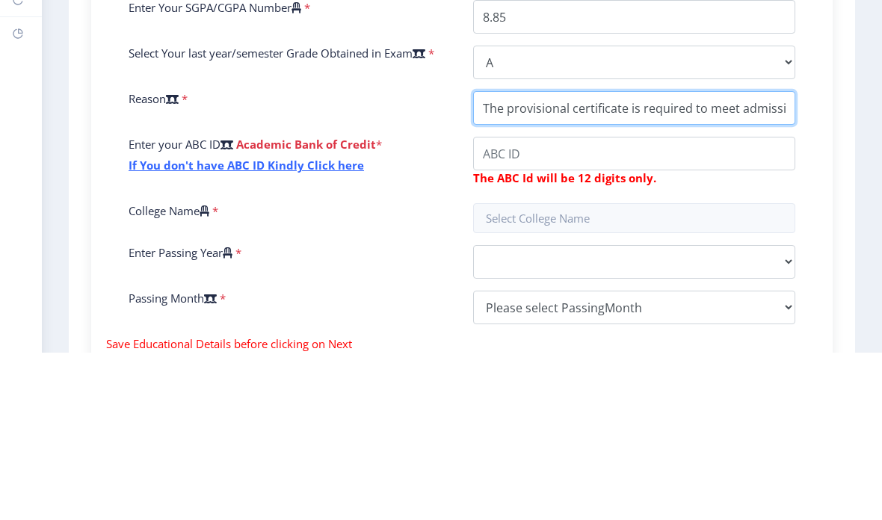
scroll to position [392, 0]
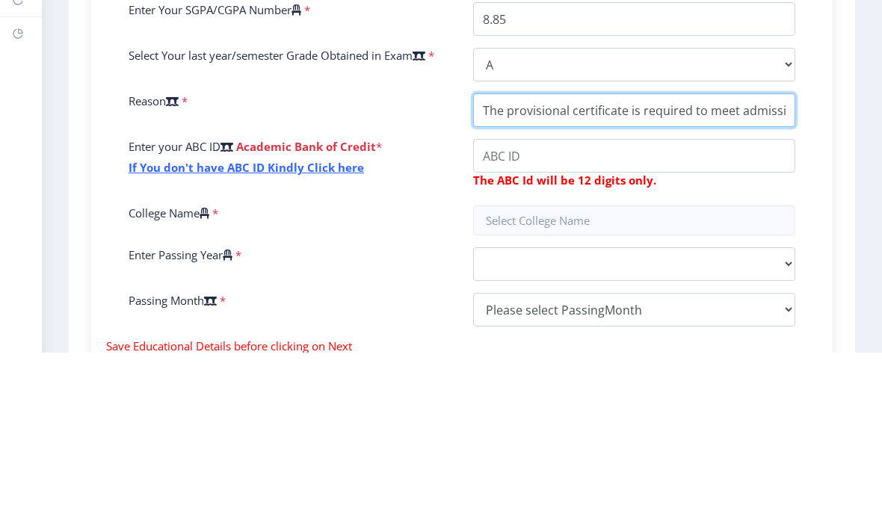
type input "The provisional certificate is required to meet admission and documentation dea…"
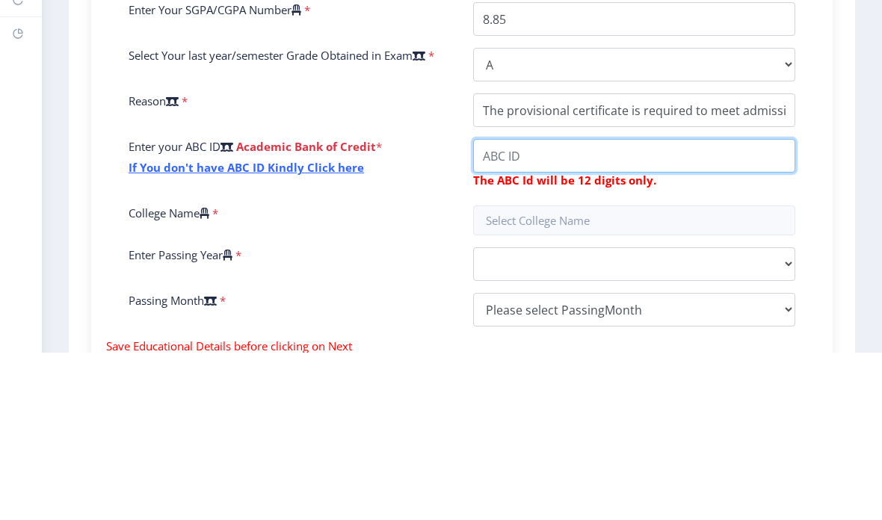
click at [721, 306] on input "College Name" at bounding box center [634, 323] width 322 height 34
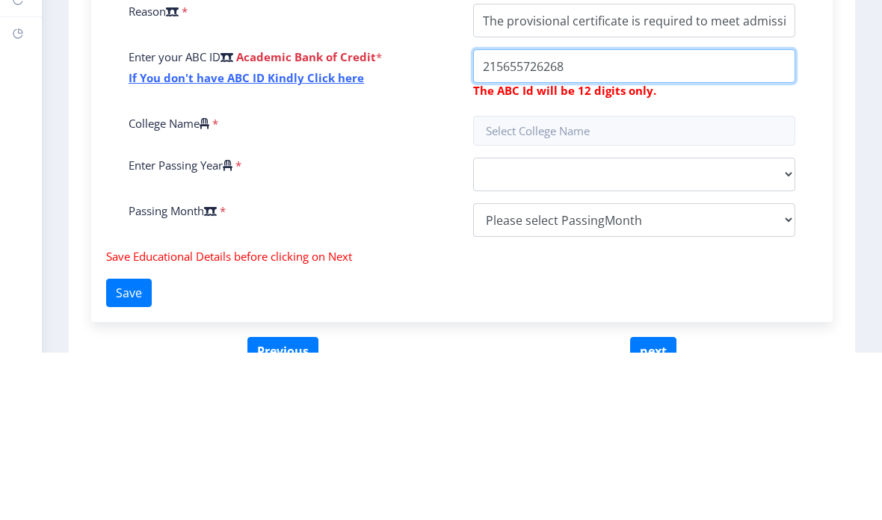
scroll to position [487, 0]
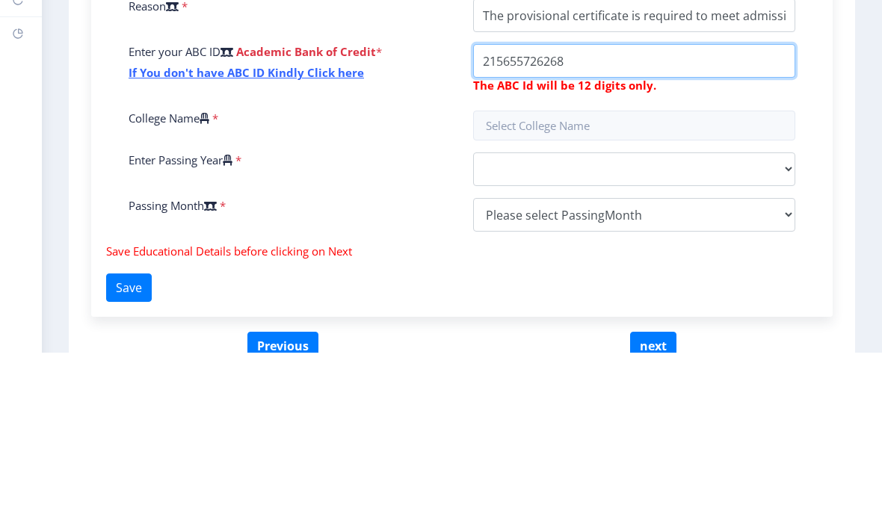
type input "215655726268"
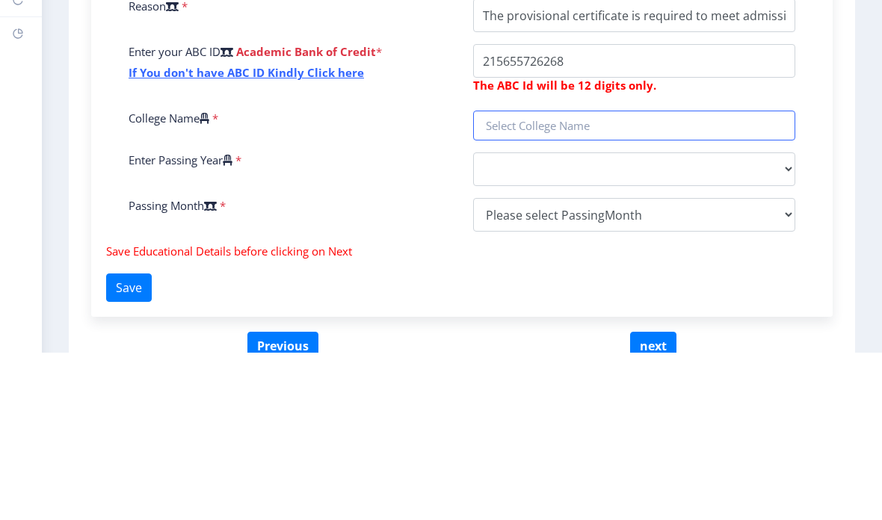
click at [647, 278] on input "text" at bounding box center [634, 293] width 322 height 30
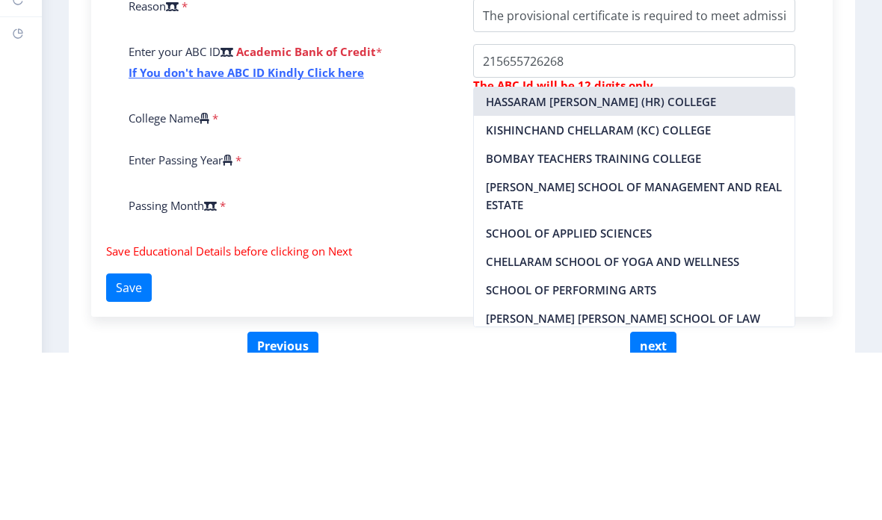
click at [642, 255] on nb-option "HASSARAM [PERSON_NAME] (HR) COLLEGE" at bounding box center [634, 269] width 321 height 28
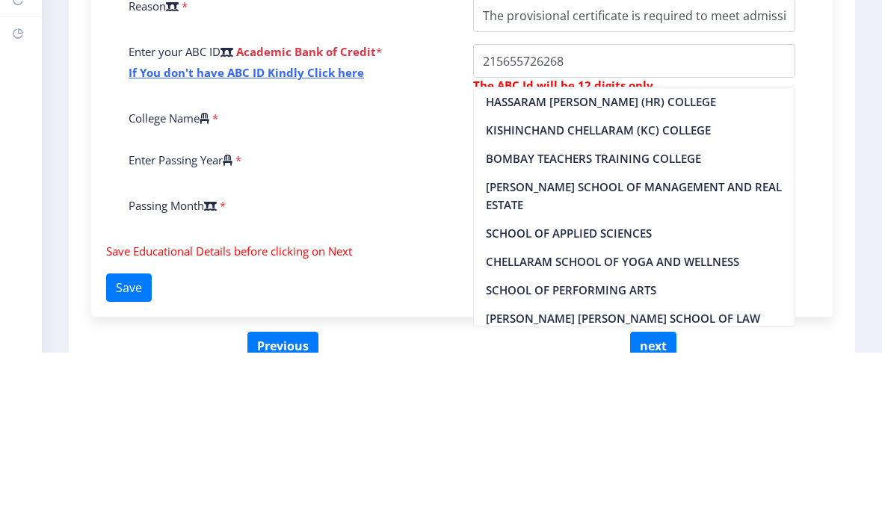
type input "HASSARAM [PERSON_NAME] (HR) COLLEGE"
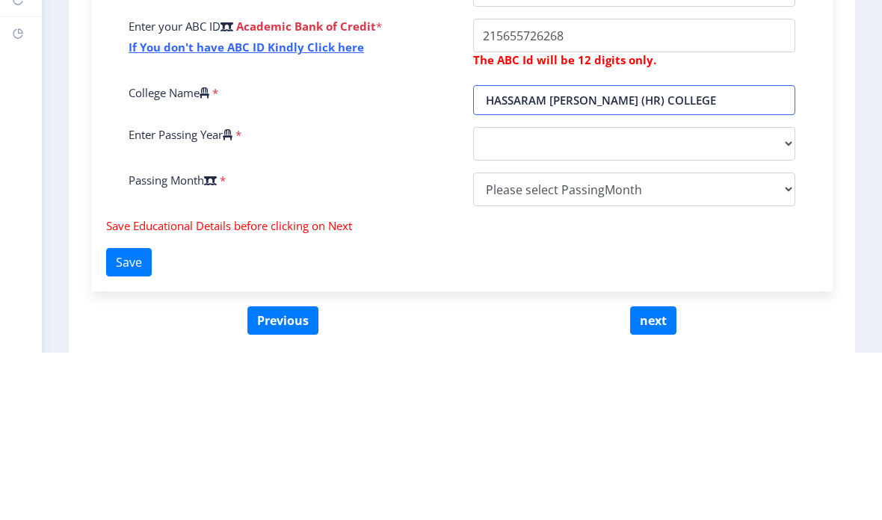
scroll to position [512, 0]
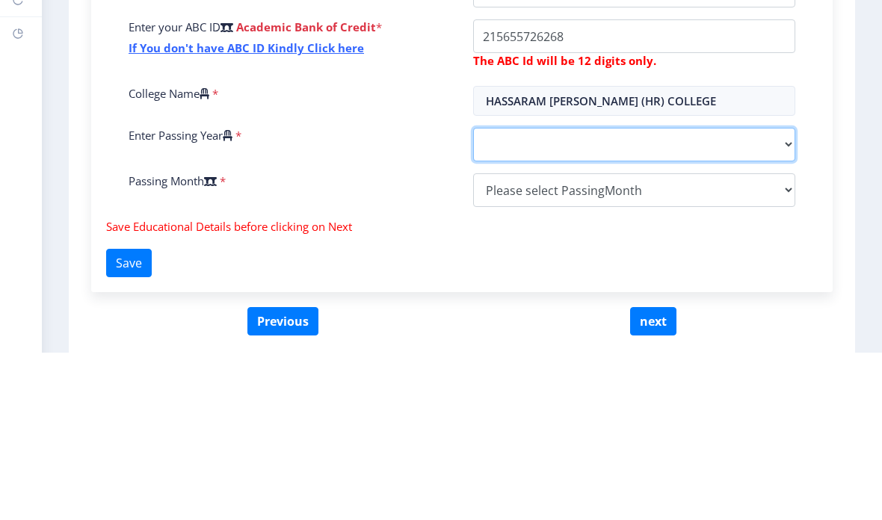
click at [772, 295] on select "2025 2024 2023 2022 2021 2020 2019 2018 2017 2016 2015 2014 2013 2012 2011 2010…" at bounding box center [634, 312] width 322 height 34
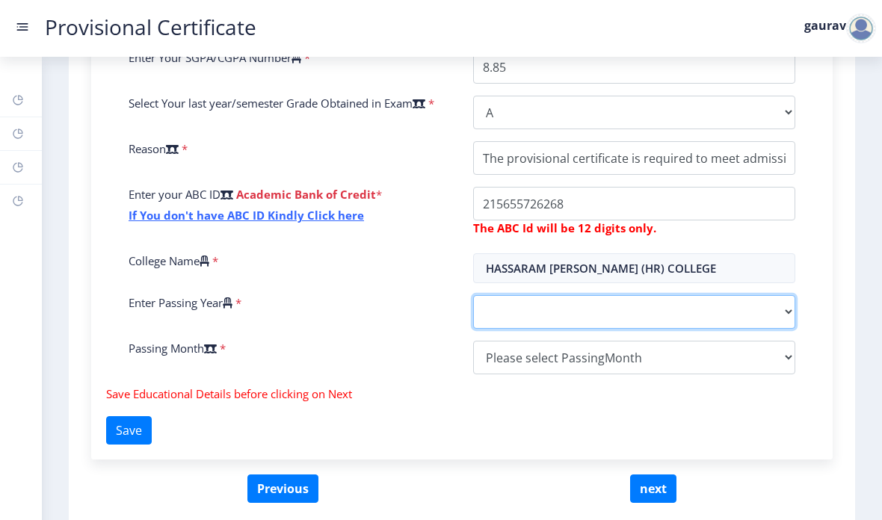
select select "2025"
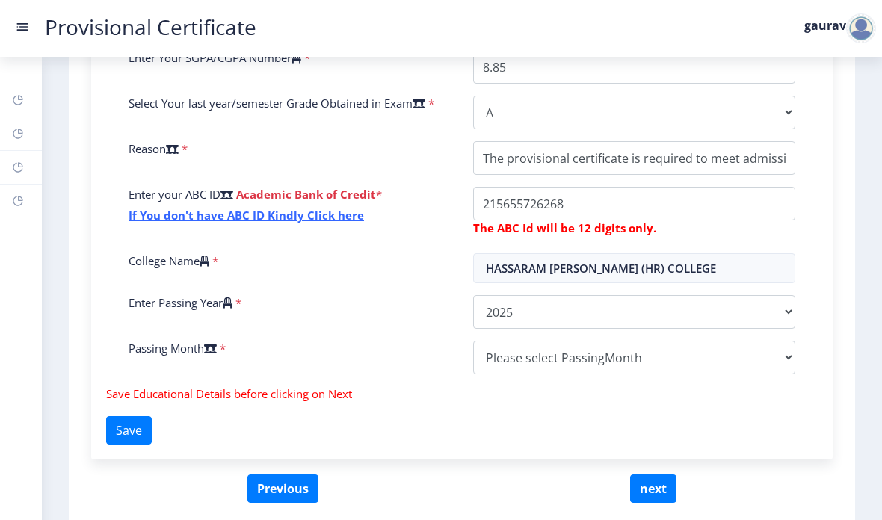
click at [603, 341] on select "Please select PassingMonth (01) January (02) February (03) March (04) April (05…" at bounding box center [634, 358] width 322 height 34
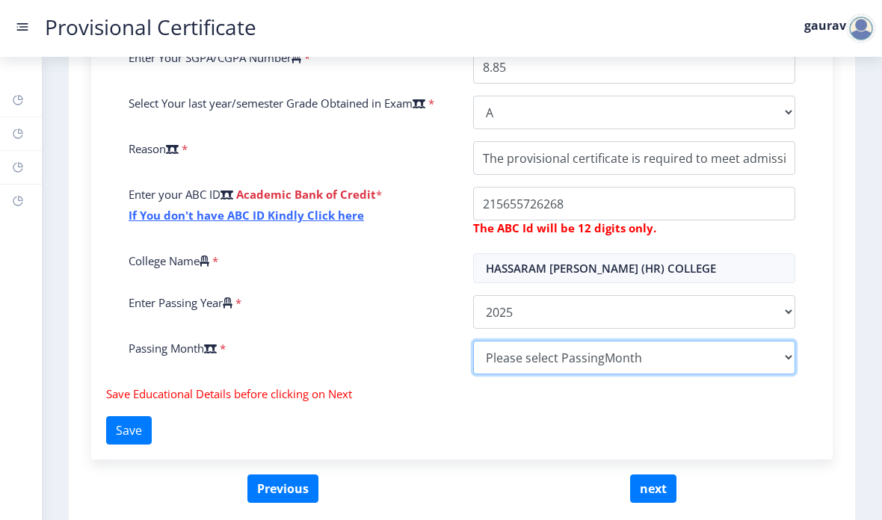
select select "March"
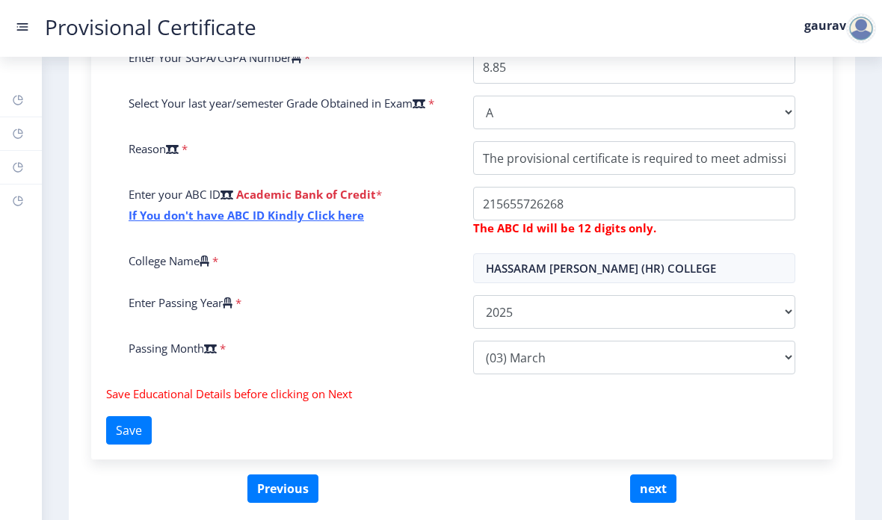
click at [650, 475] on button "next" at bounding box center [653, 489] width 46 height 28
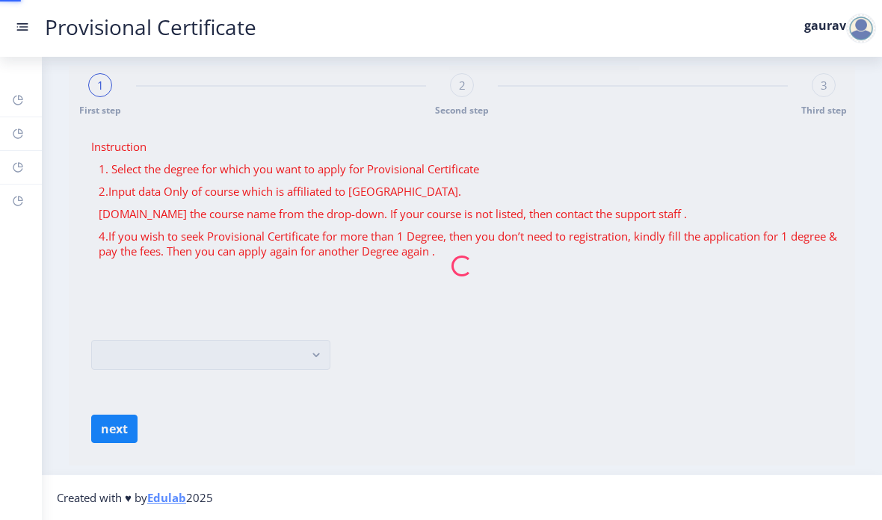
scroll to position [0, 0]
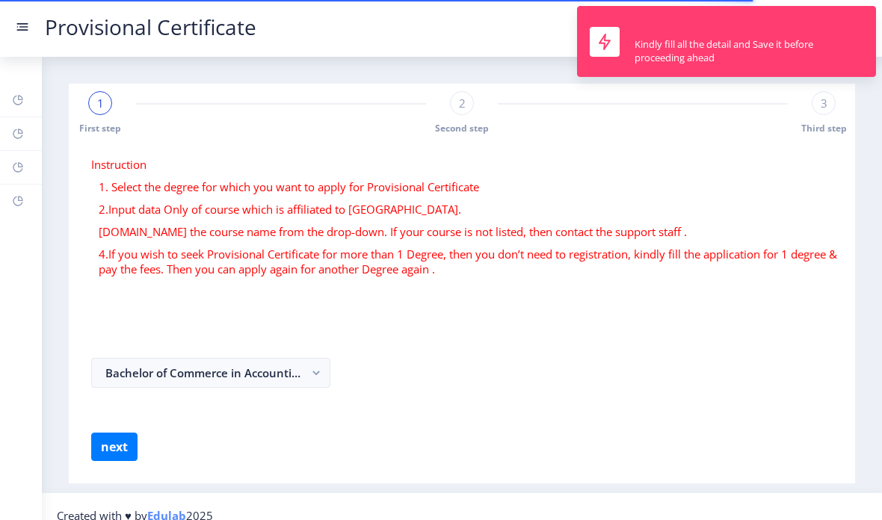
select select
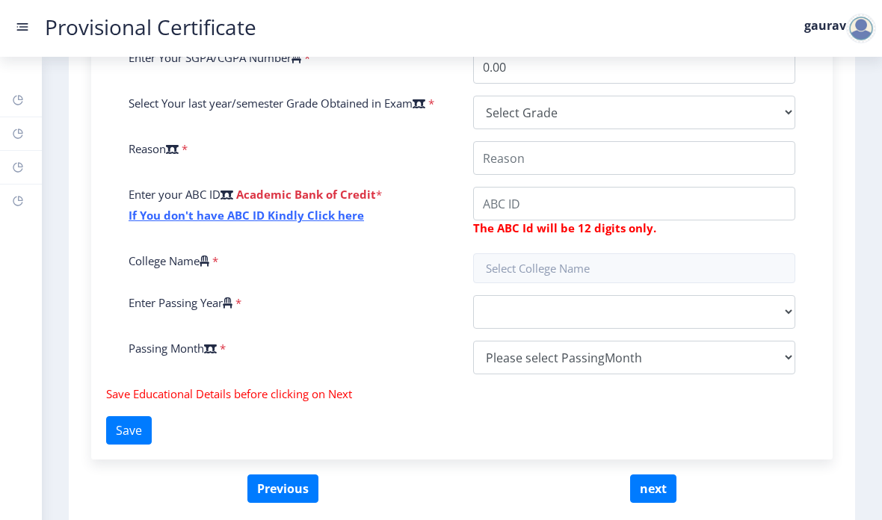
scroll to position [512, 0]
click at [140, 386] on span "Save Educational Details before clicking on Next" at bounding box center [229, 393] width 246 height 15
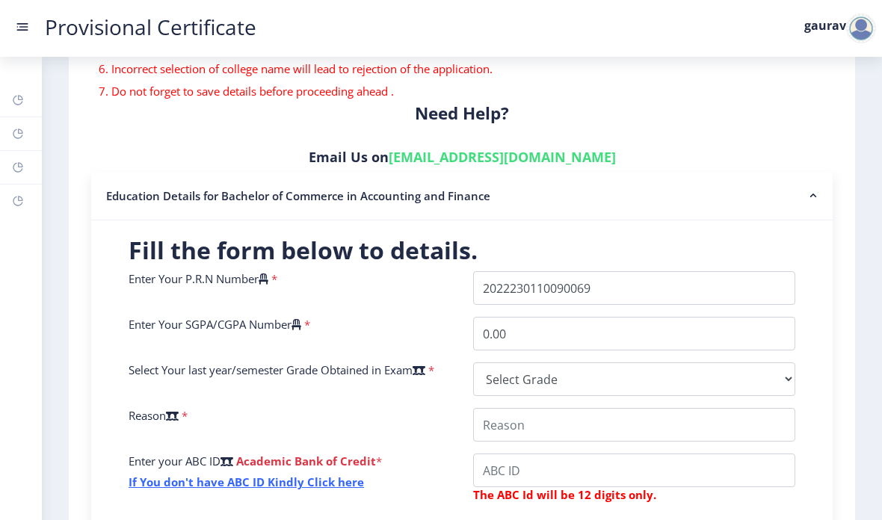
scroll to position [247, 0]
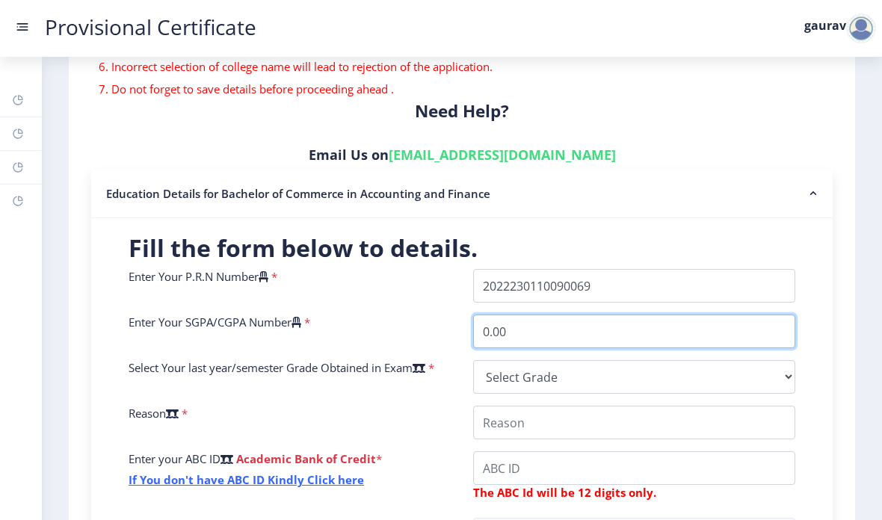
click at [726, 315] on input "0.00" at bounding box center [634, 332] width 322 height 34
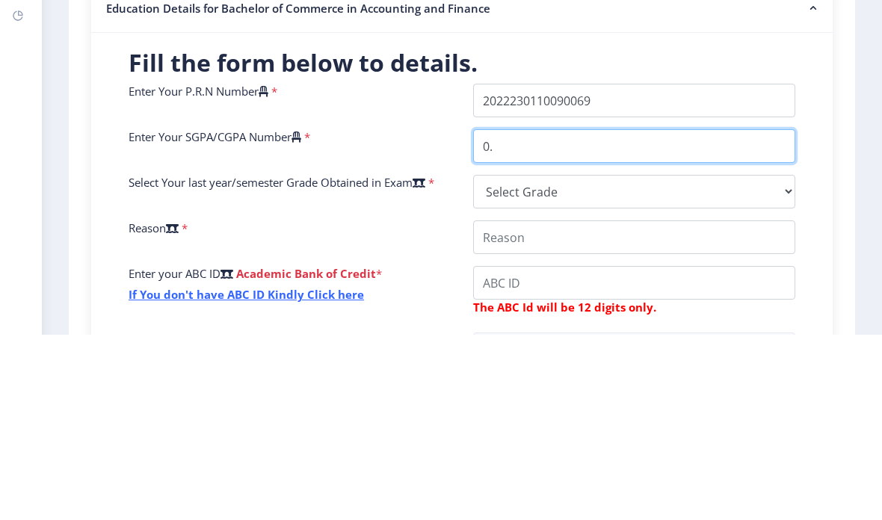
type input "0"
type input "8.21"
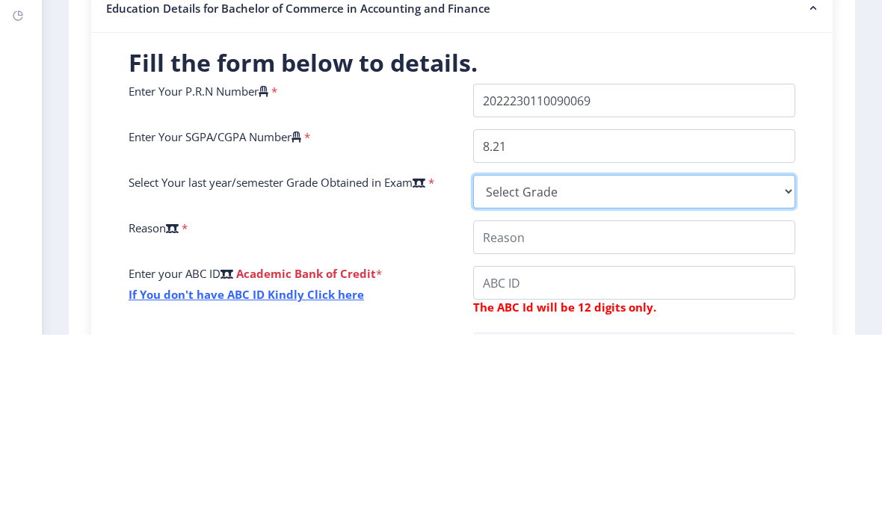
click at [678, 360] on select "Select Grade O A+ A B+ B C D F(Fail)" at bounding box center [634, 377] width 322 height 34
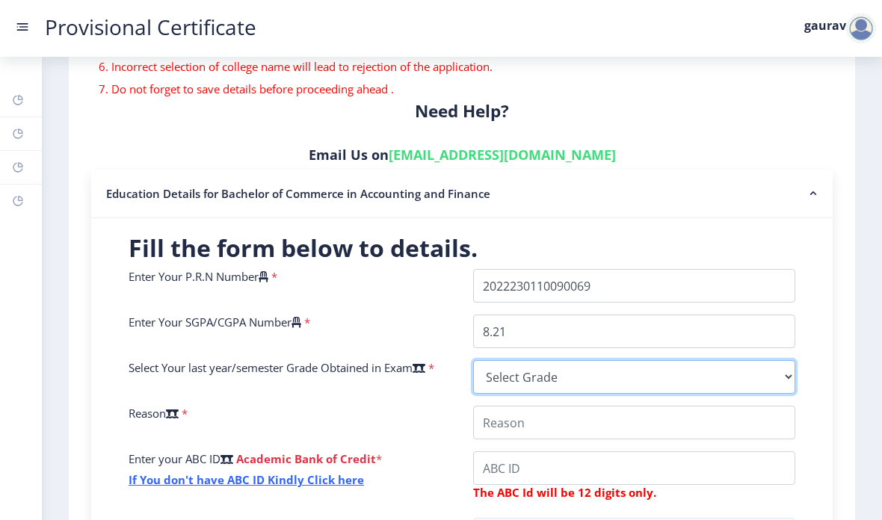
select select "A"
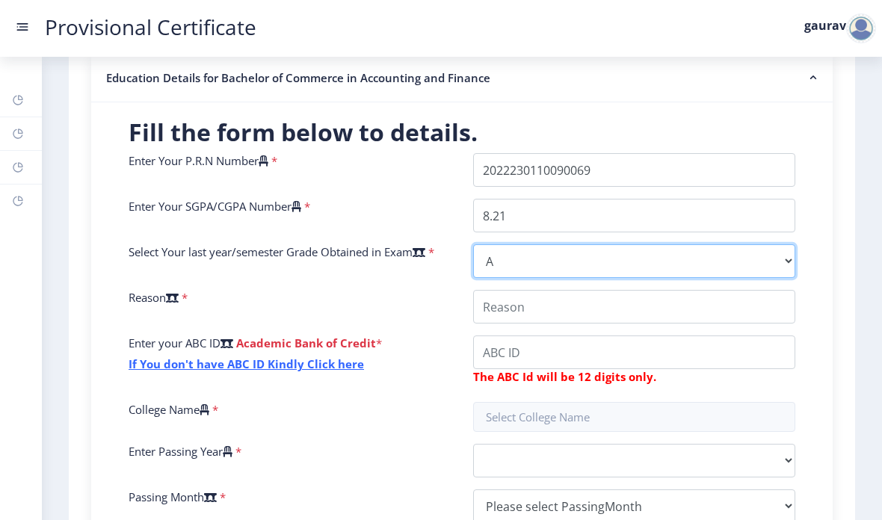
scroll to position [363, 0]
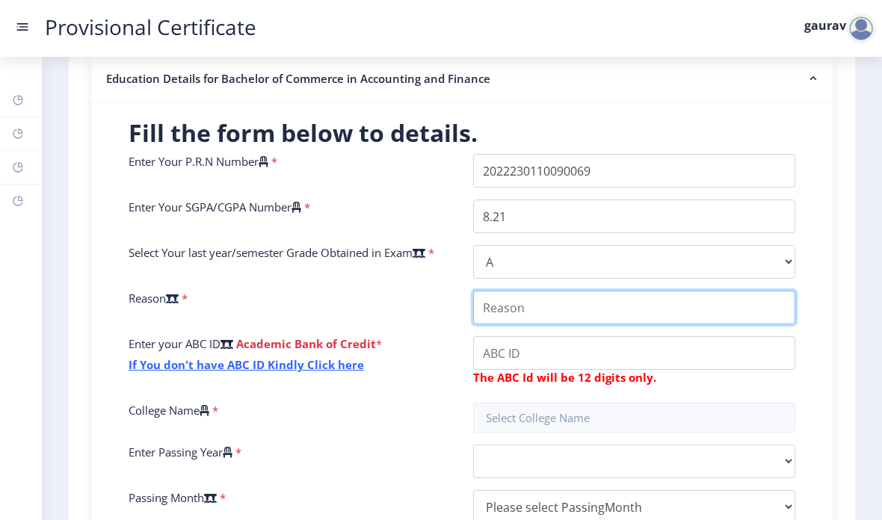
click at [659, 291] on input "College Name" at bounding box center [634, 308] width 322 height 34
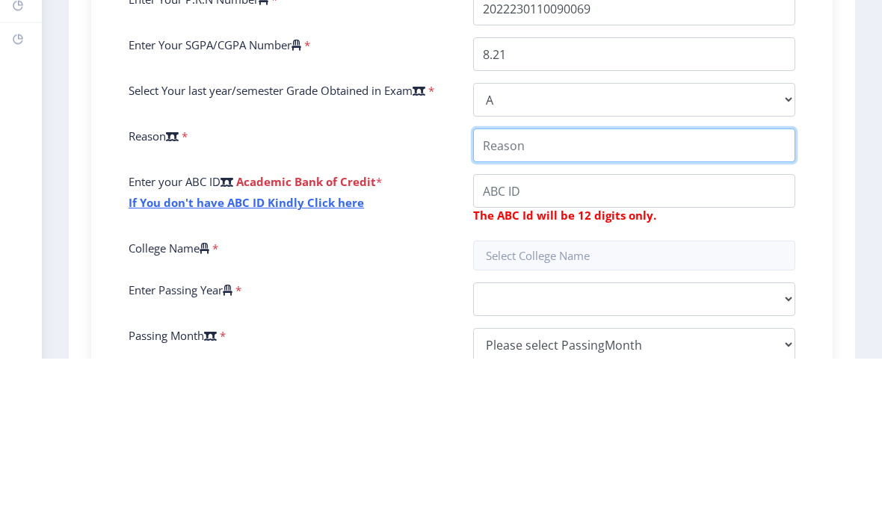
click at [556, 291] on input "College Name" at bounding box center [634, 308] width 322 height 34
paste input "The provisional certificate is required to meet admission and documentation dea…"
type input "The provisional certificate is required to meet admission and documentation dea…"
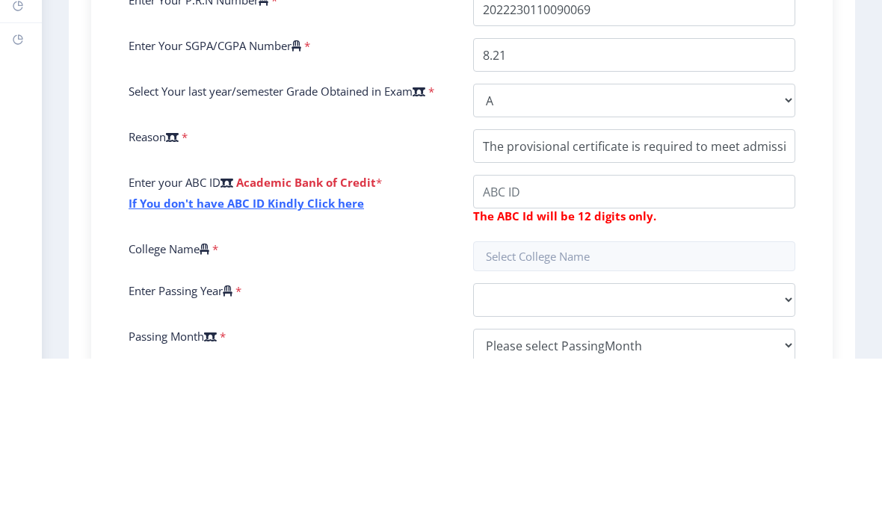
click at [676, 336] on input "College Name" at bounding box center [634, 353] width 322 height 34
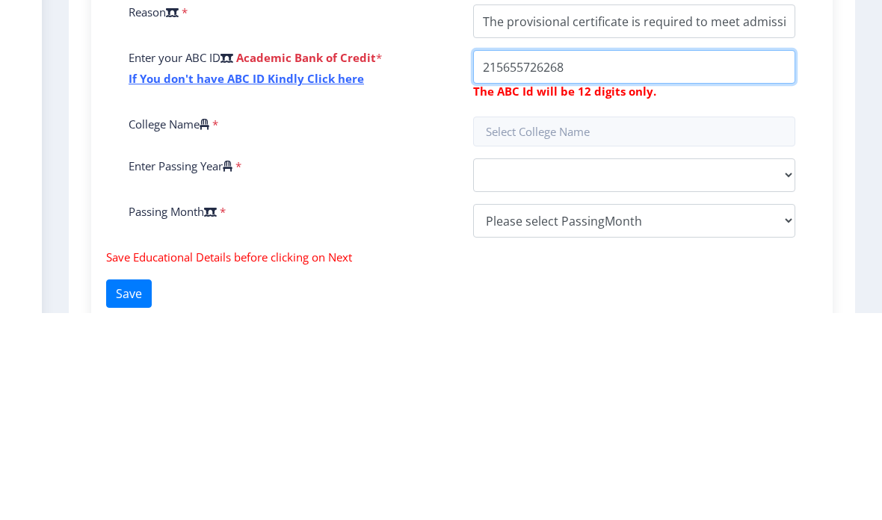
scroll to position [441, 0]
type input "215655726268"
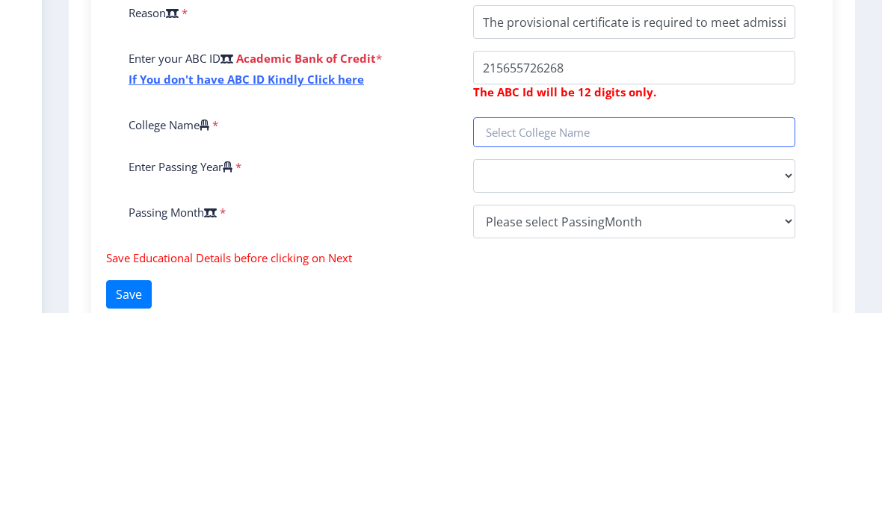
click at [625, 324] on input "text" at bounding box center [634, 339] width 322 height 30
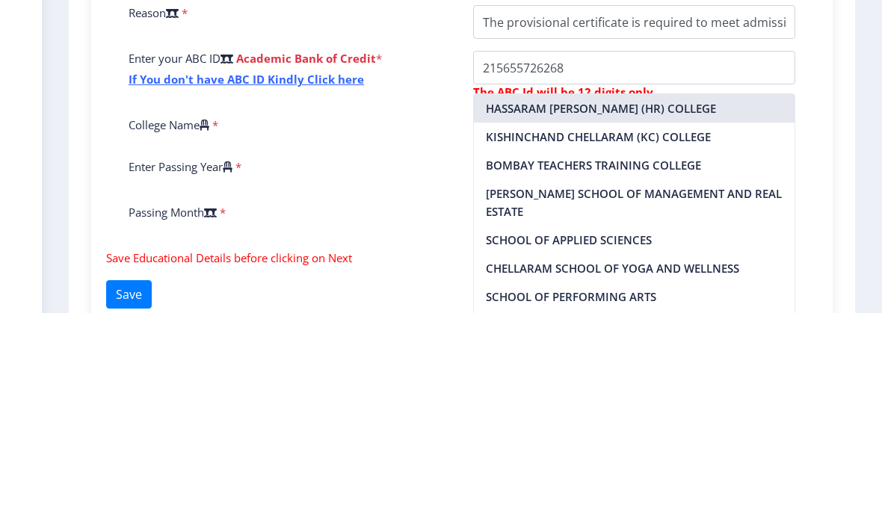
click at [656, 301] on nb-option "HASSARAM [PERSON_NAME] (HR) COLLEGE" at bounding box center [634, 315] width 321 height 28
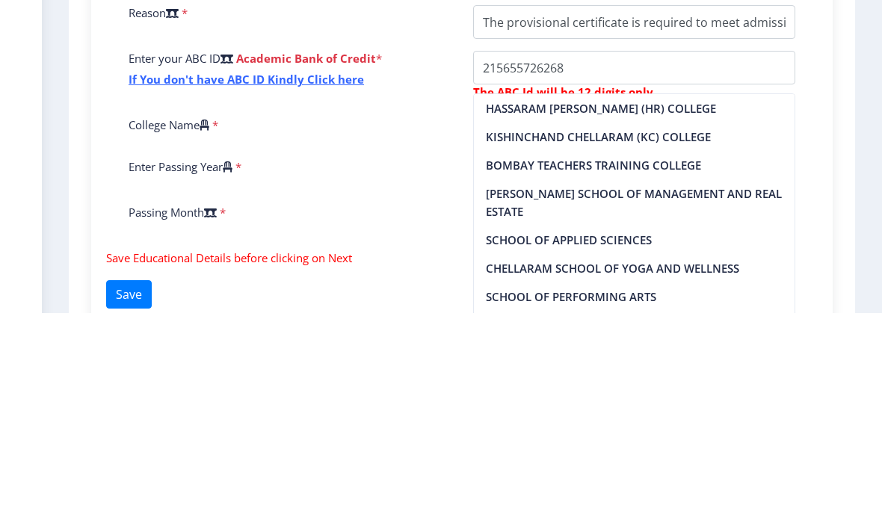
type input "HASSARAM [PERSON_NAME] (HR) COLLEGE"
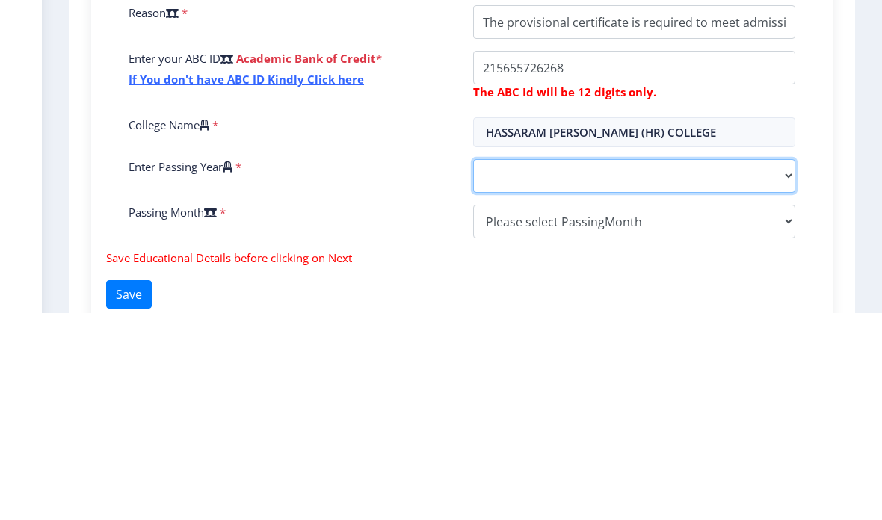
click at [649, 366] on select "2025 2024 2023 2022 2021 2020 2019 2018 2017 2016 2015 2014 2013 2012 2011 2010…" at bounding box center [634, 383] width 322 height 34
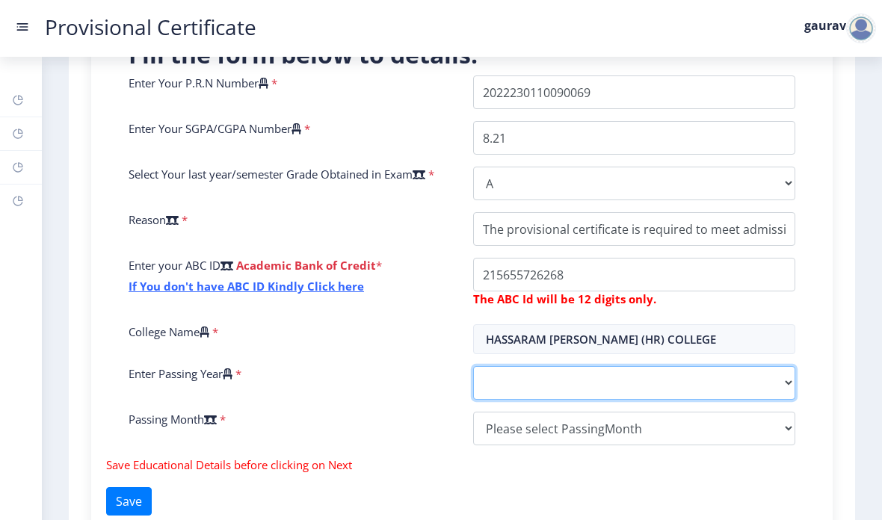
select select "2025"
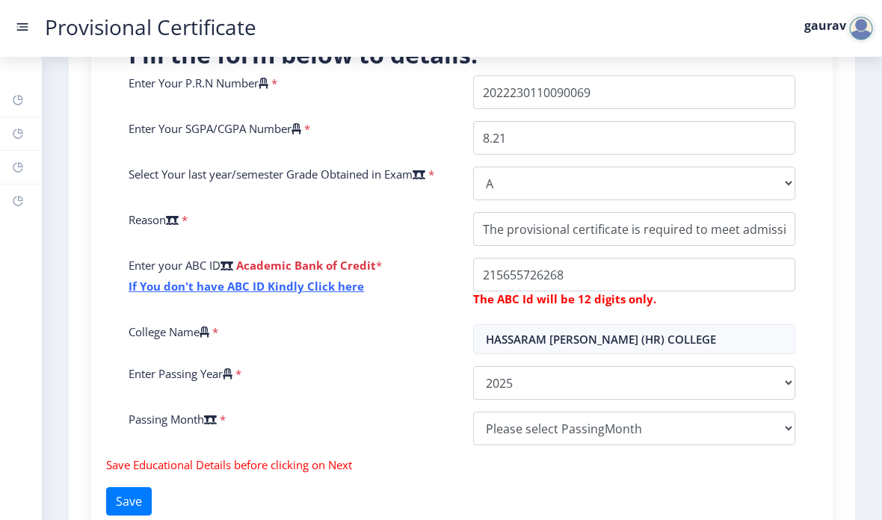
click at [611, 412] on select "Please select PassingMonth (01) January (02) February (03) March (04) April (05…" at bounding box center [634, 429] width 322 height 34
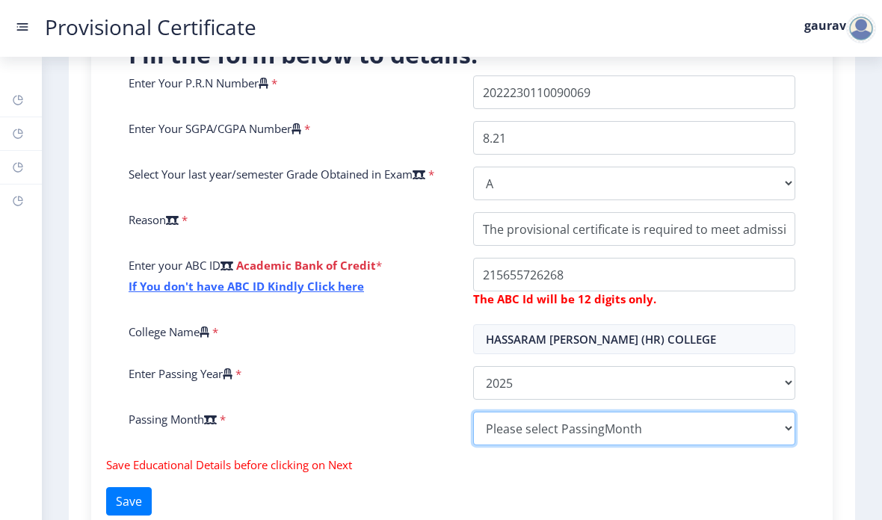
select select "March"
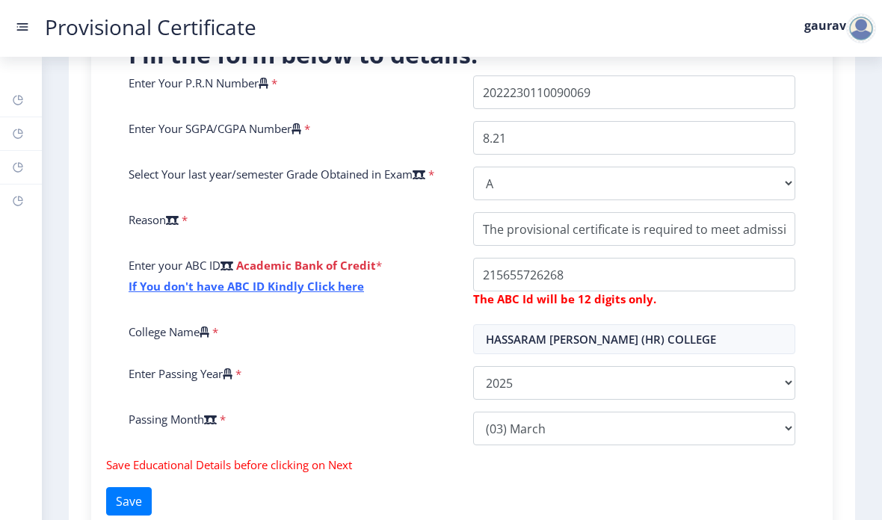
click at [146, 487] on button "Save" at bounding box center [129, 501] width 46 height 28
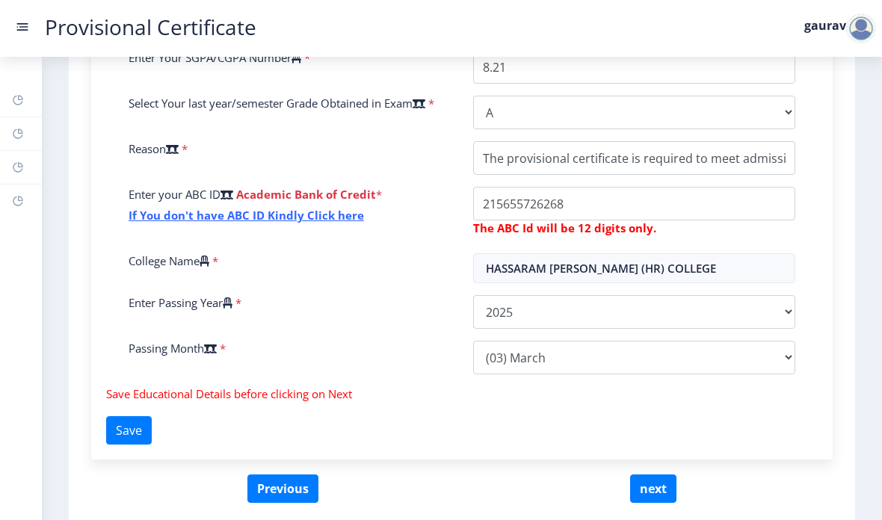
scroll to position [512, 0]
click at [660, 475] on button "next" at bounding box center [653, 489] width 46 height 28
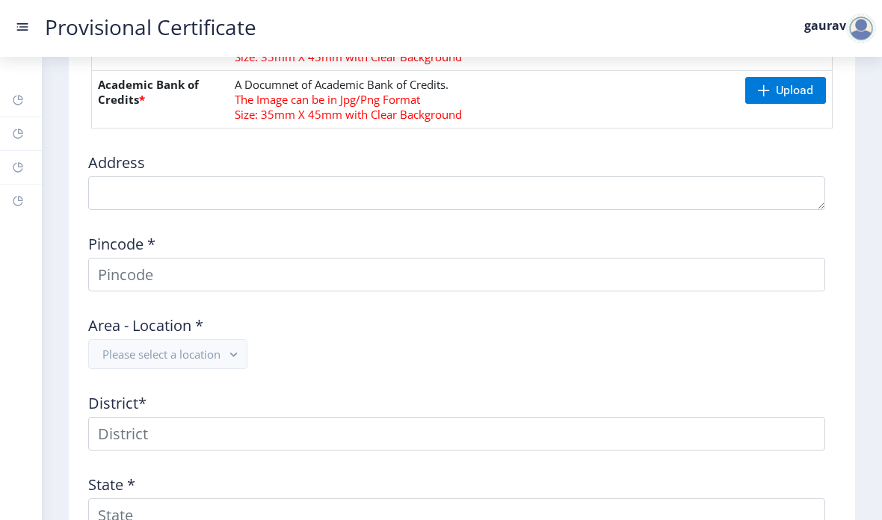
scroll to position [852, 0]
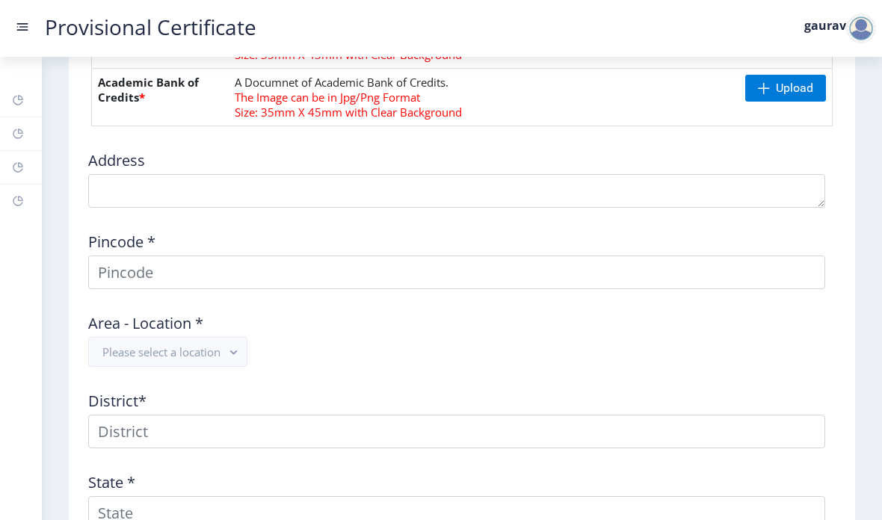
click at [110, 337] on button "Please select a location" at bounding box center [167, 352] width 159 height 30
click at [106, 337] on button "Please select a location" at bounding box center [167, 352] width 159 height 30
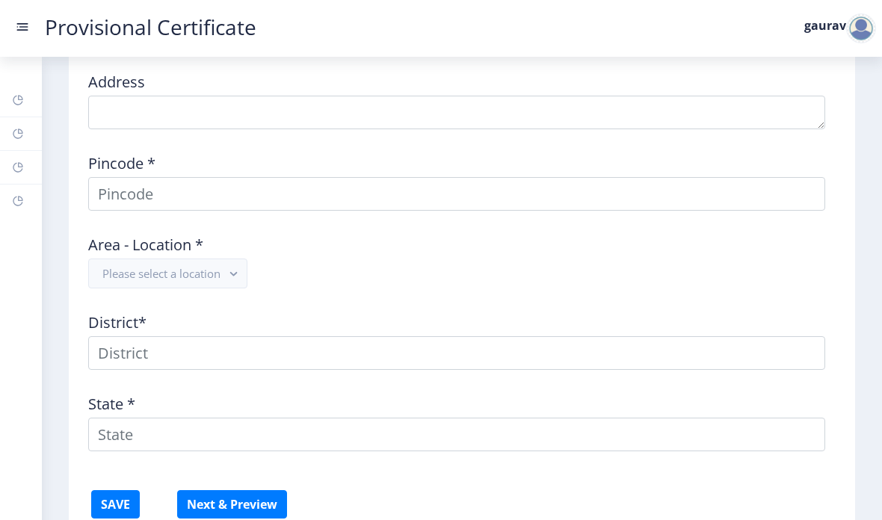
scroll to position [920, 0]
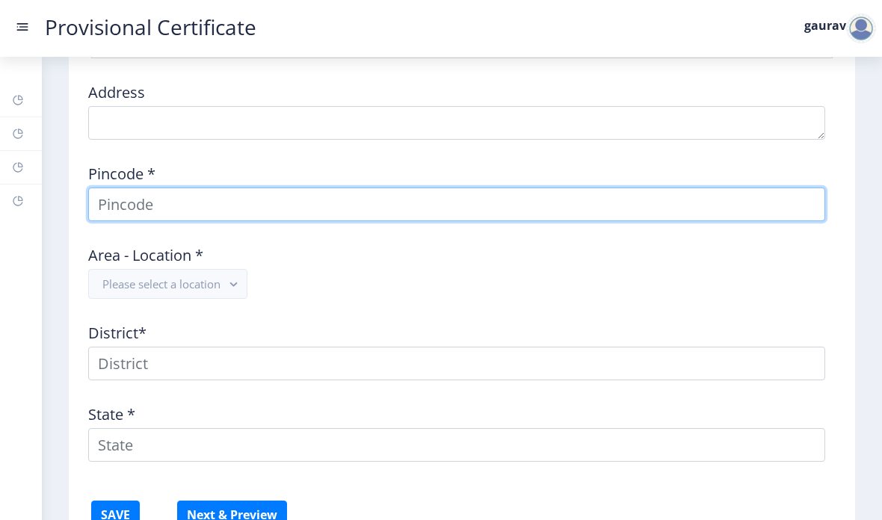
click at [123, 188] on input at bounding box center [456, 205] width 737 height 34
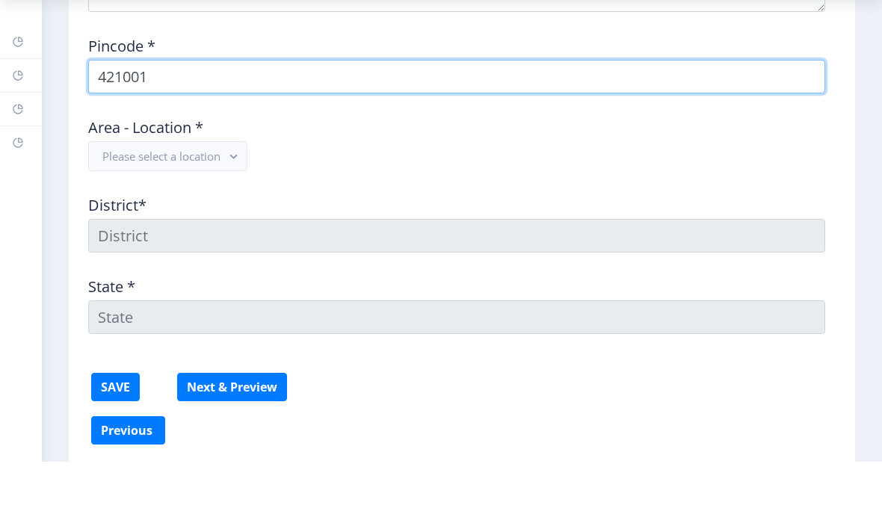
scroll to position [990, 0]
type input "421001"
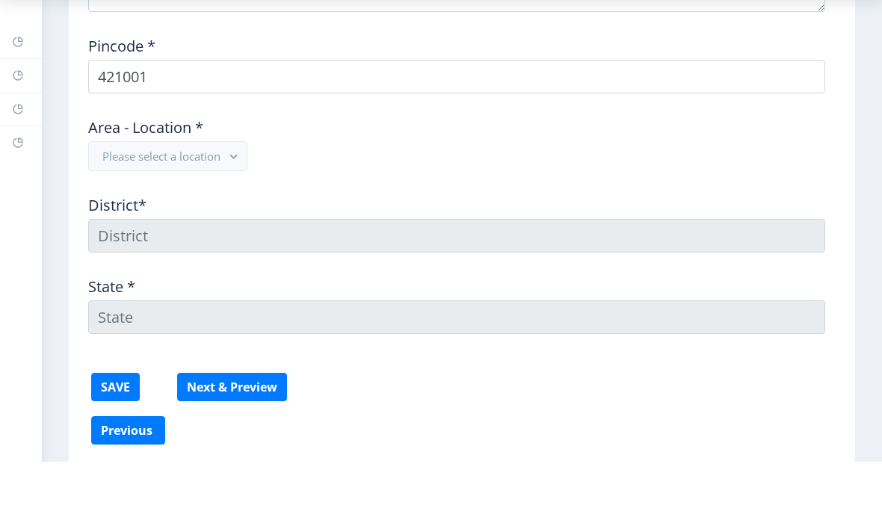
click at [121, 200] on button "Please select a location" at bounding box center [167, 215] width 159 height 30
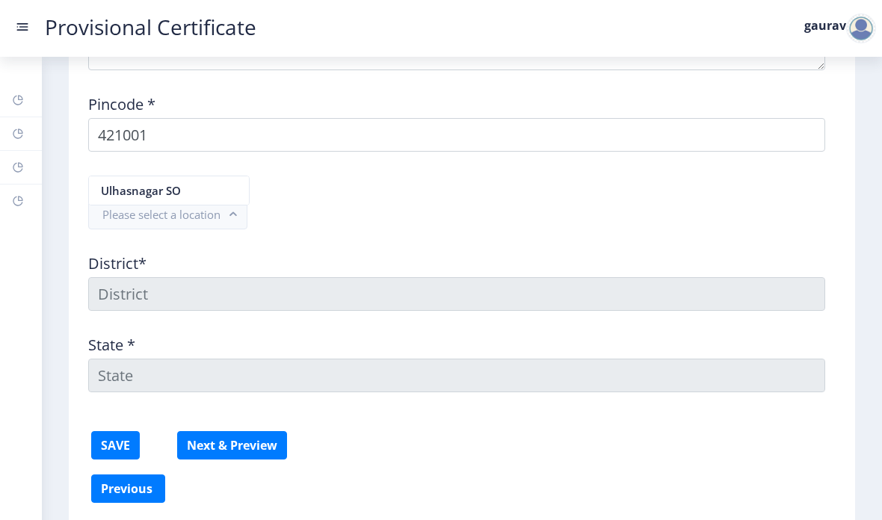
click at [106, 188] on nb-option "Ulhasnagar SO" at bounding box center [169, 190] width 160 height 28
type input "Thane"
type input "[GEOGRAPHIC_DATA]"
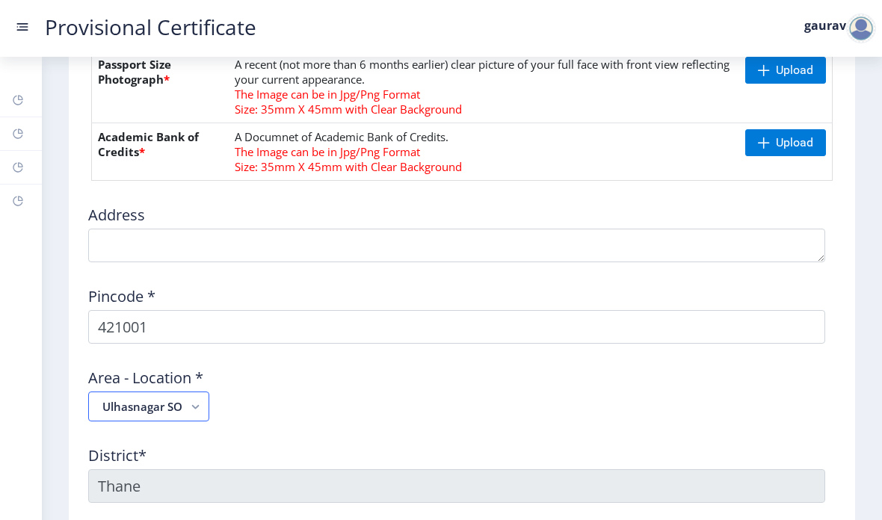
scroll to position [798, 0]
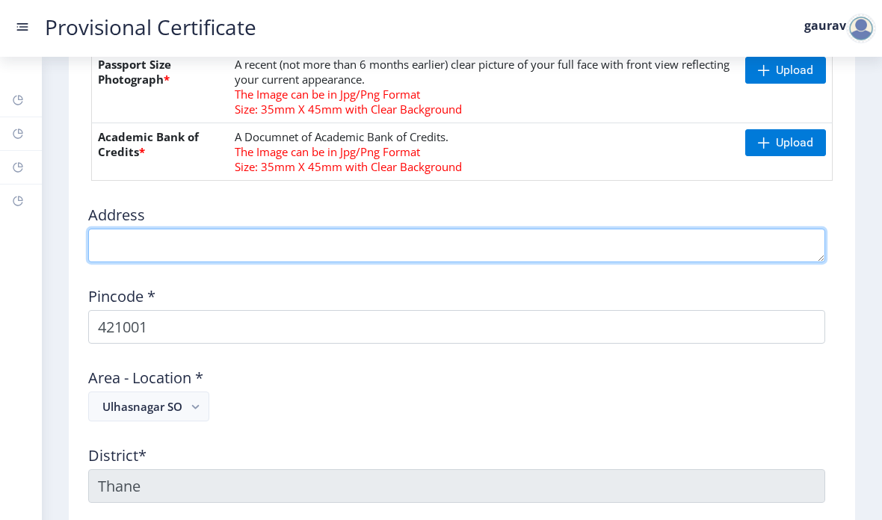
click at [106, 229] on textarea at bounding box center [456, 246] width 737 height 34
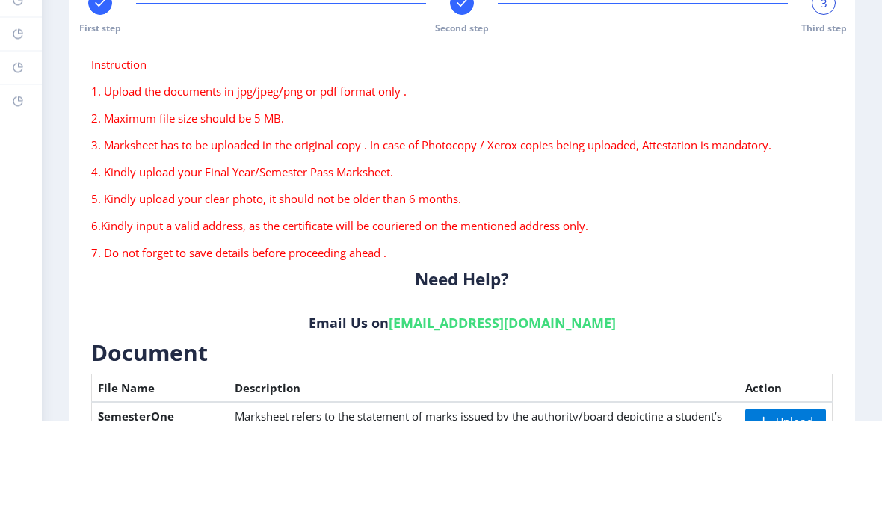
scroll to position [0, 0]
